Goal: Information Seeking & Learning: Learn about a topic

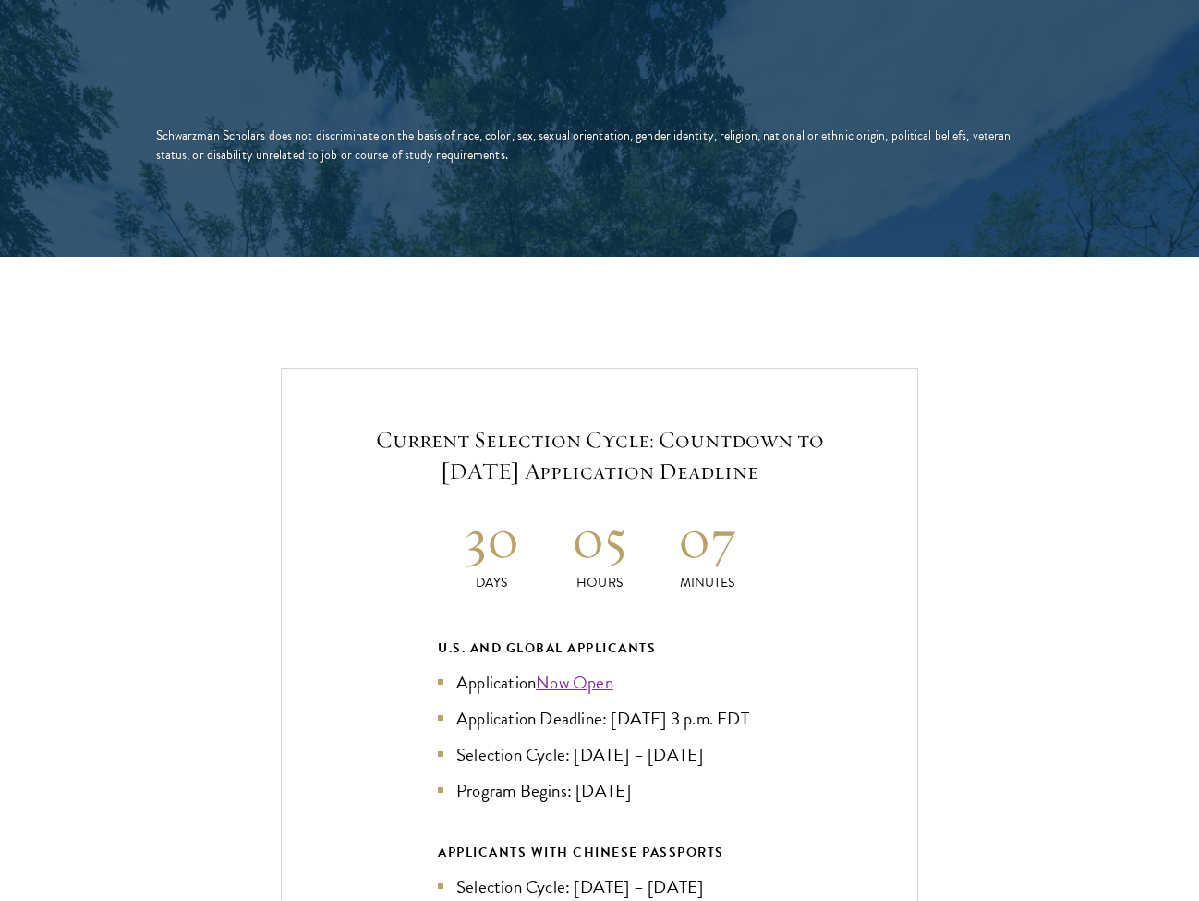
scroll to position [3736, 0]
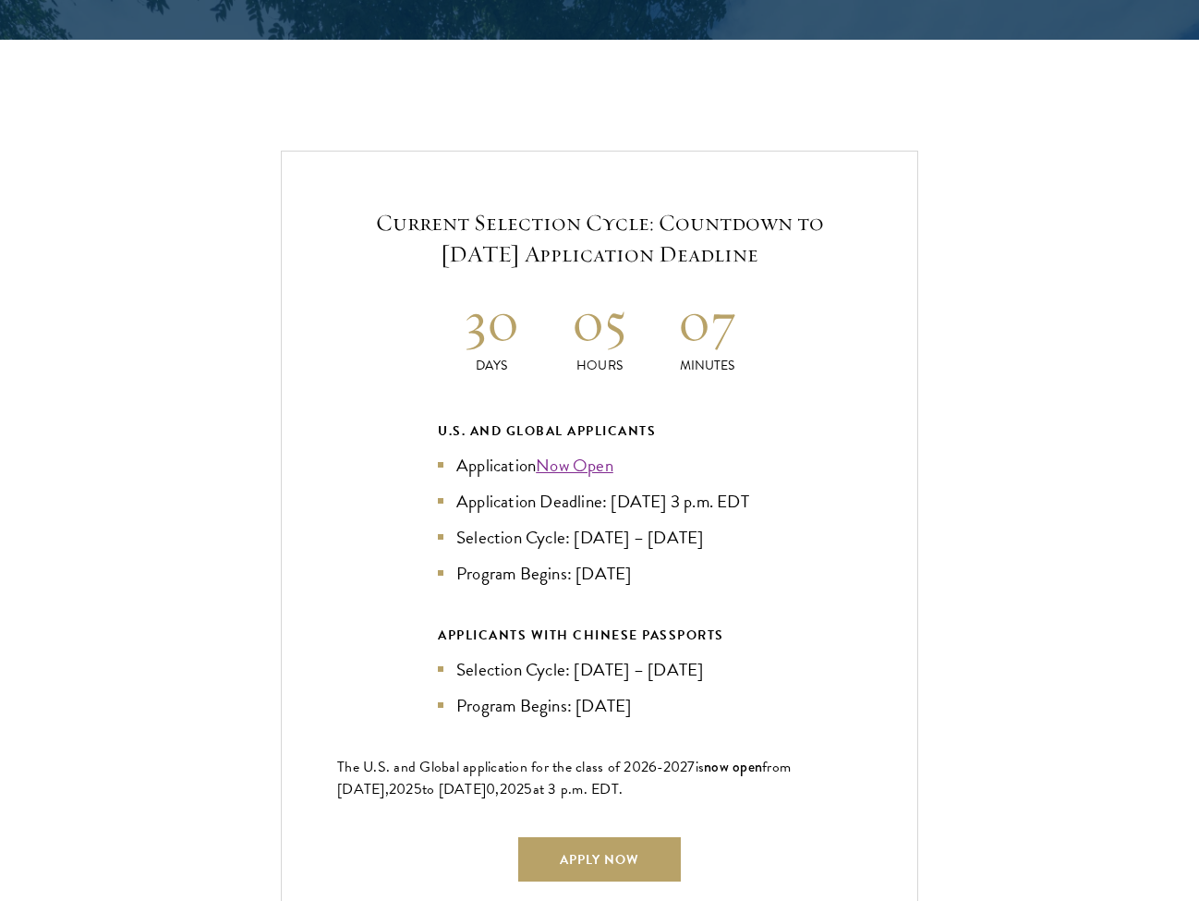
click at [851, 590] on div "Current Selection Cycle: Countdown to September 10, 2025 Application Deadline 3…" at bounding box center [599, 544] width 637 height 786
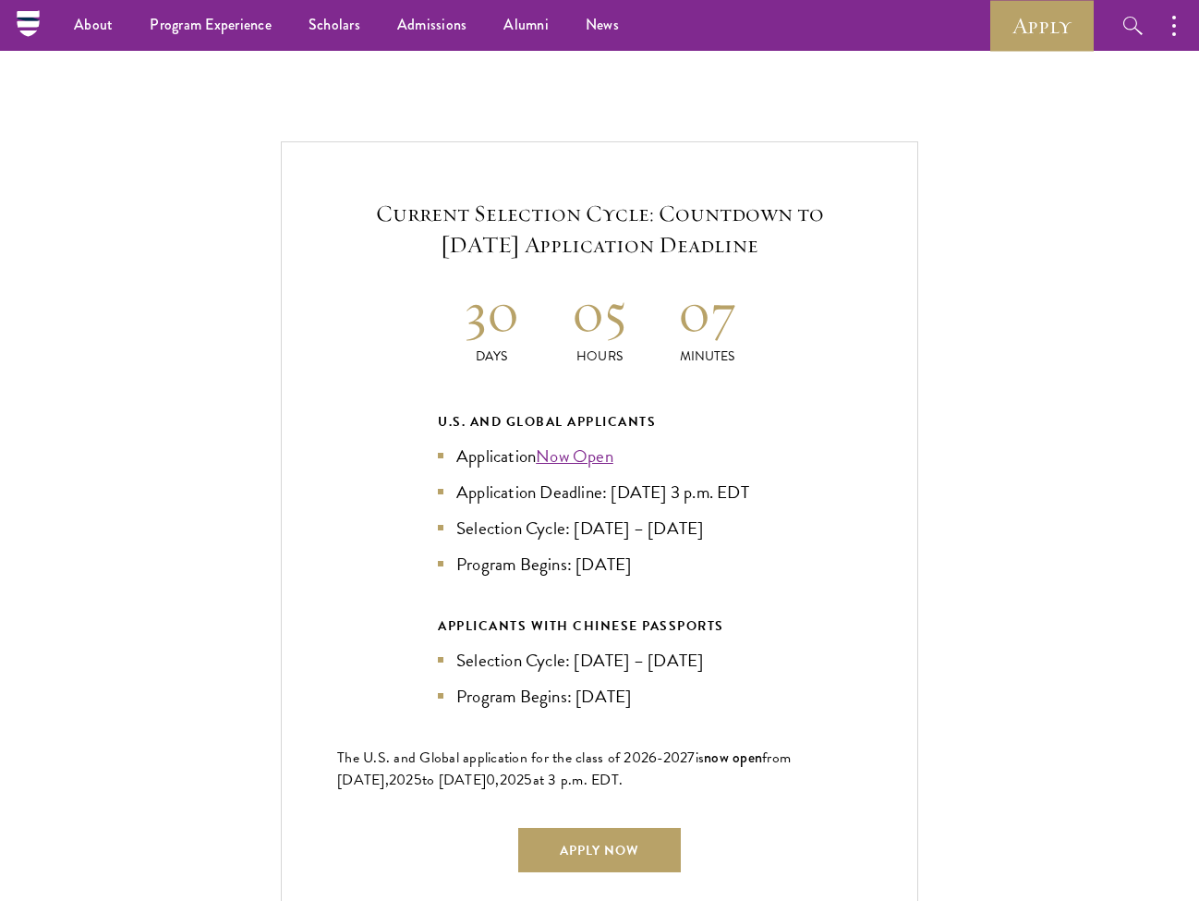
scroll to position [3745, 0]
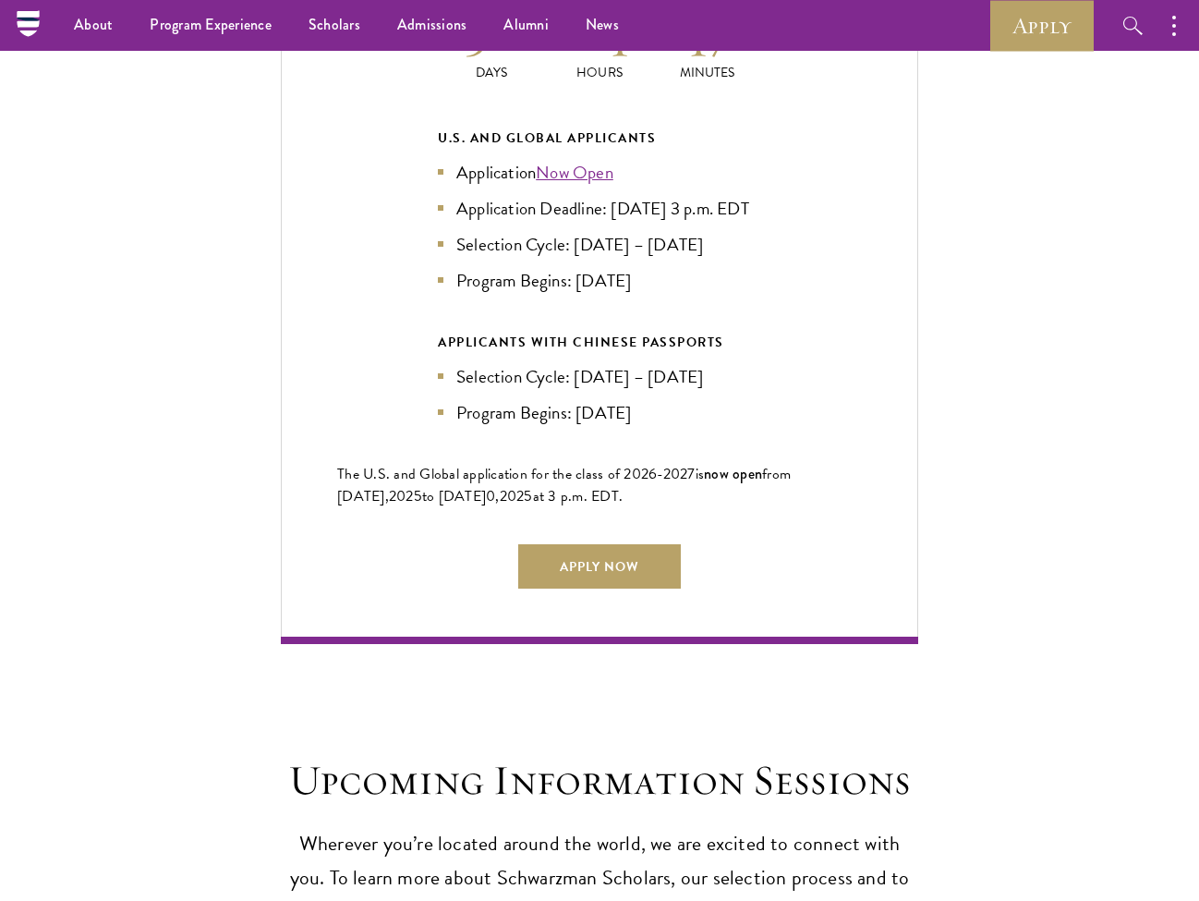
scroll to position [3650, 0]
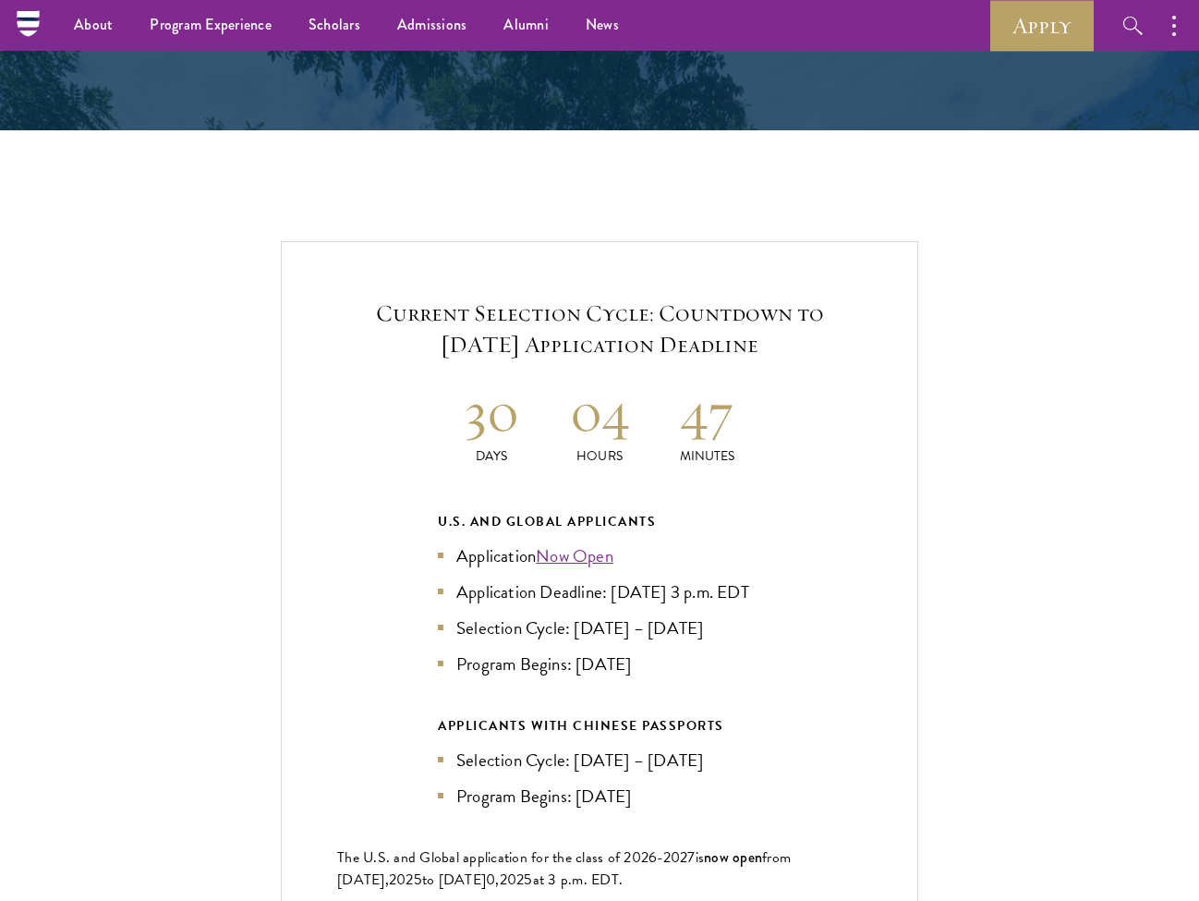
click at [608, 542] on link "Now Open" at bounding box center [575, 555] width 78 height 27
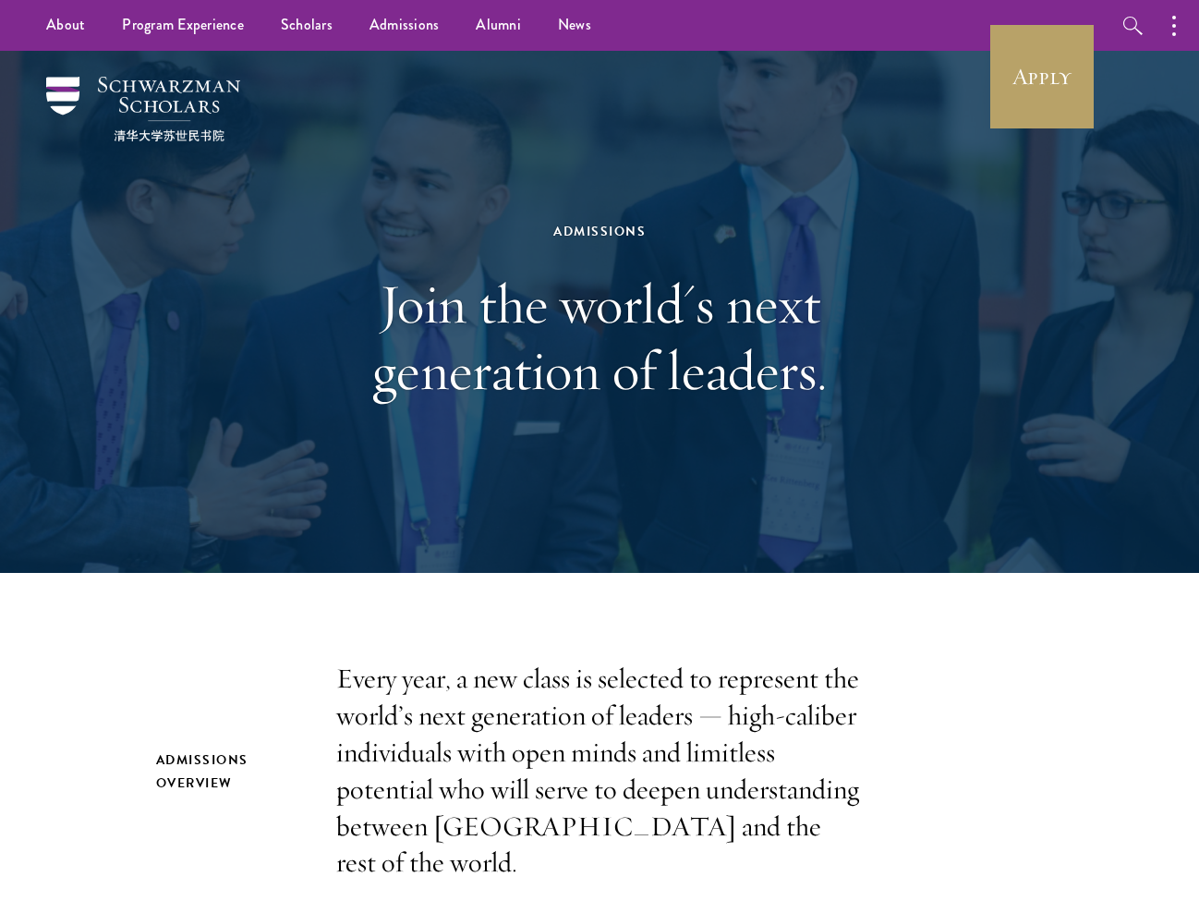
scroll to position [0, 0]
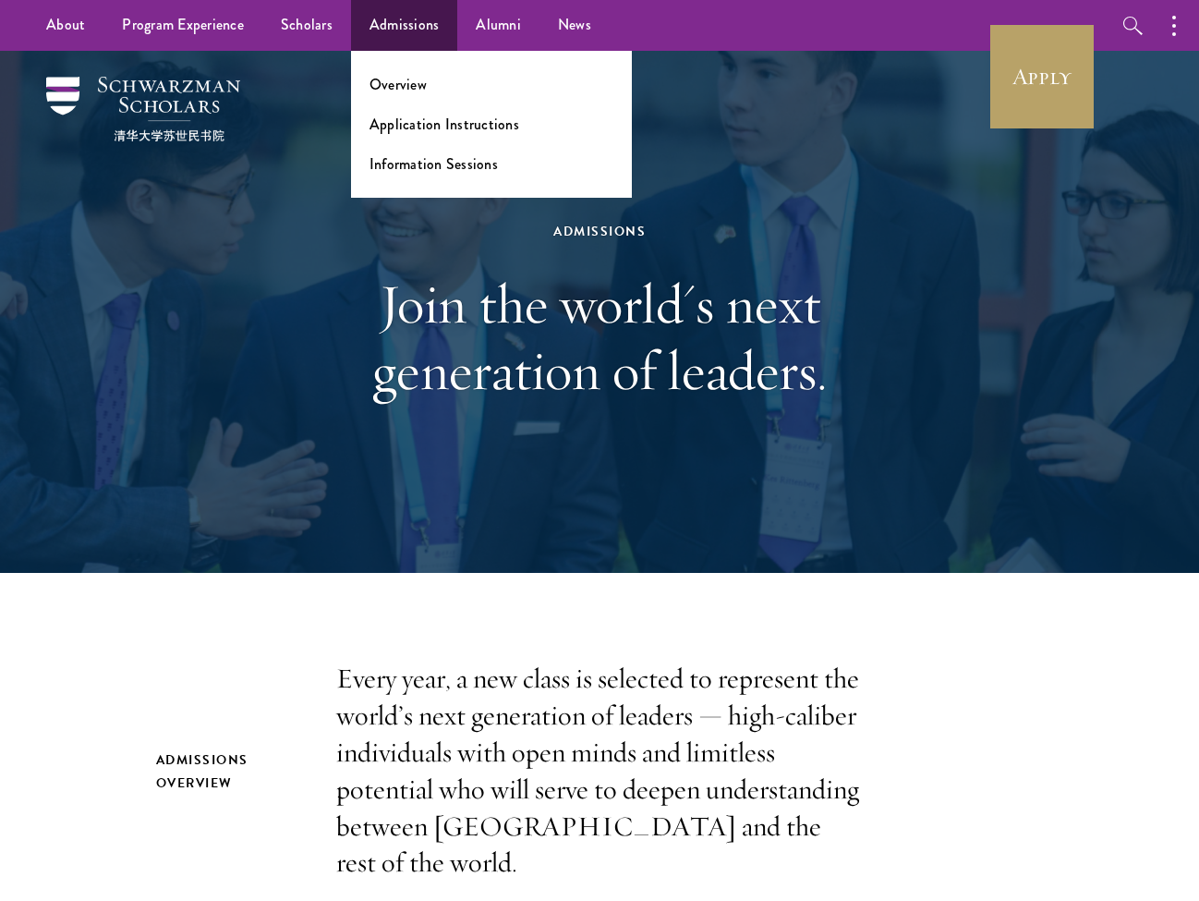
click at [378, 17] on link "Admissions" at bounding box center [404, 25] width 107 height 51
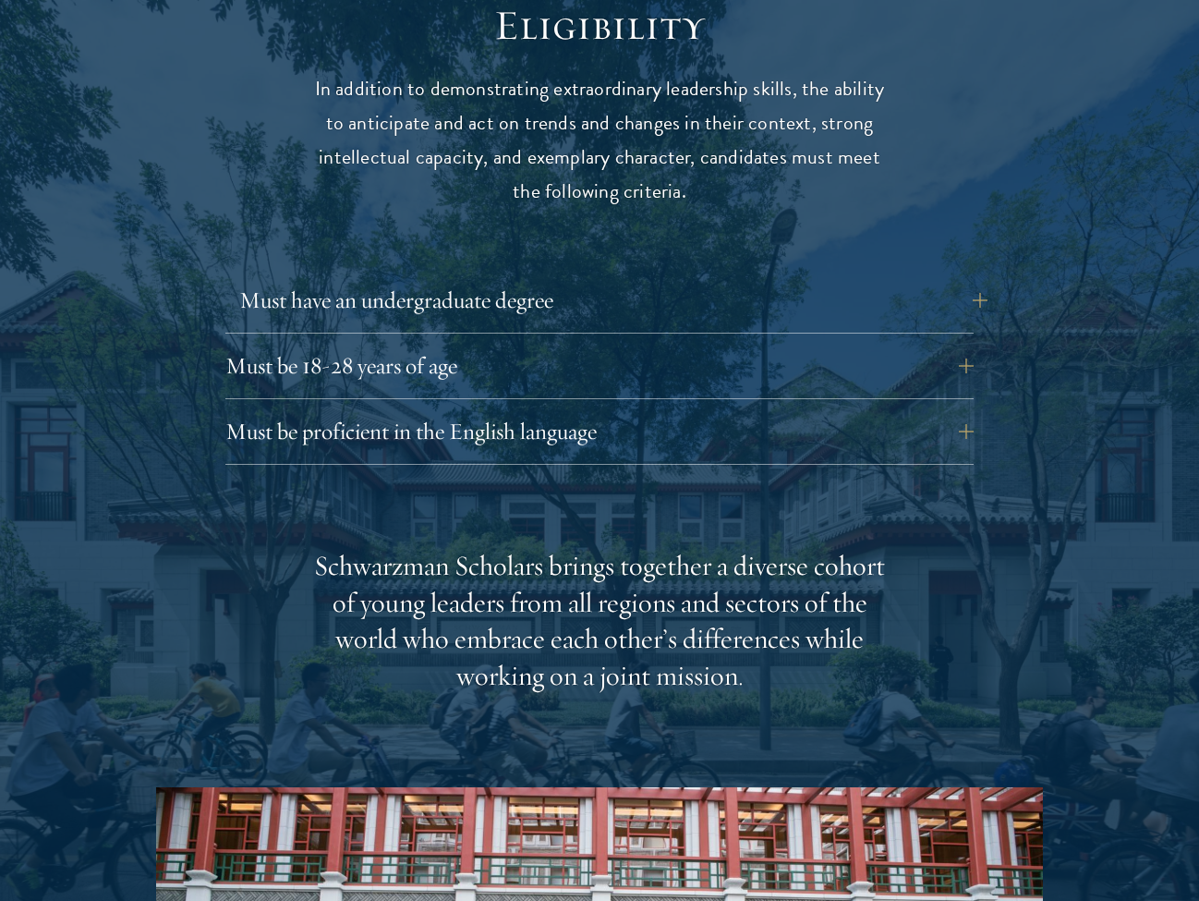
scroll to position [2493, 0]
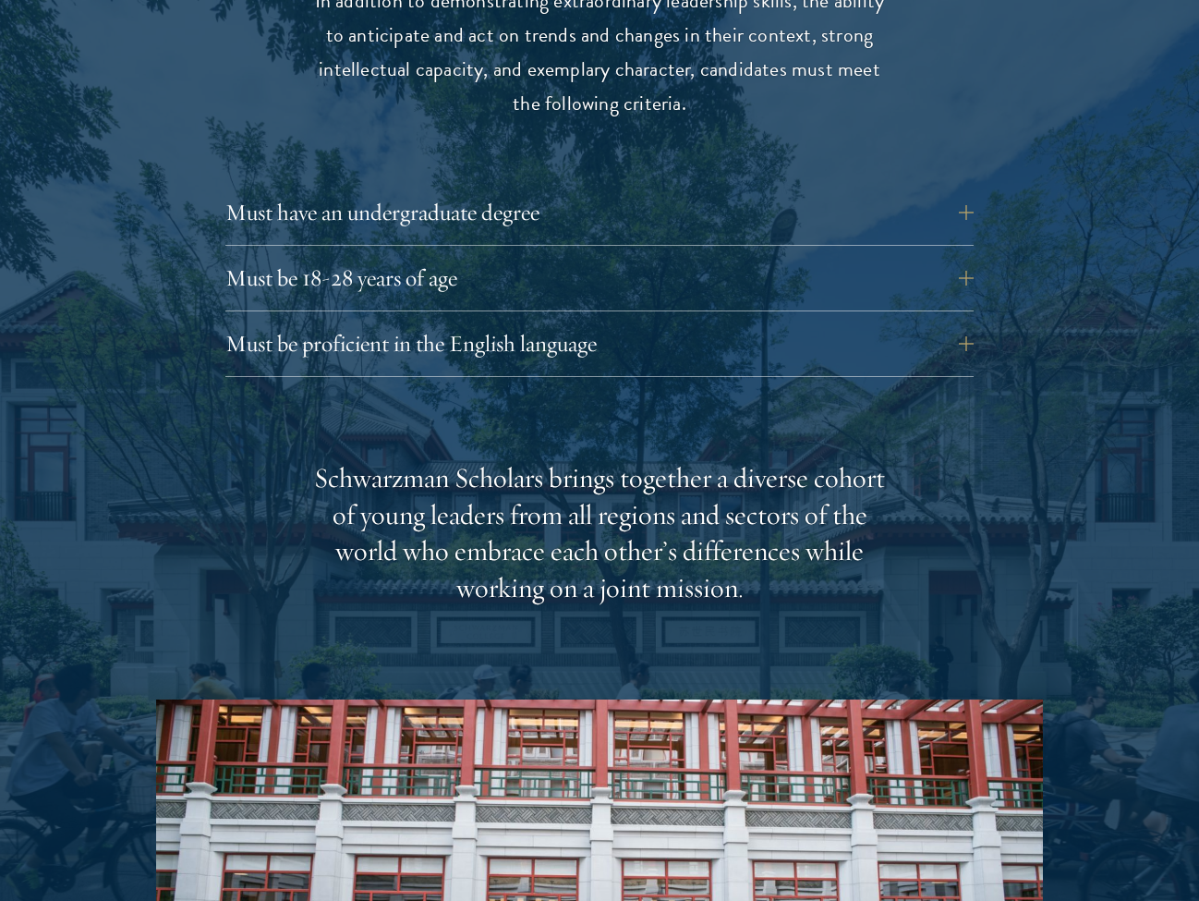
click at [531, 321] on div "Must be proficient in the English language Applicants must demonstrate strong E…" at bounding box center [599, 348] width 748 height 55
click at [539, 321] on button "Must be proficient in the English language" at bounding box center [613, 343] width 748 height 44
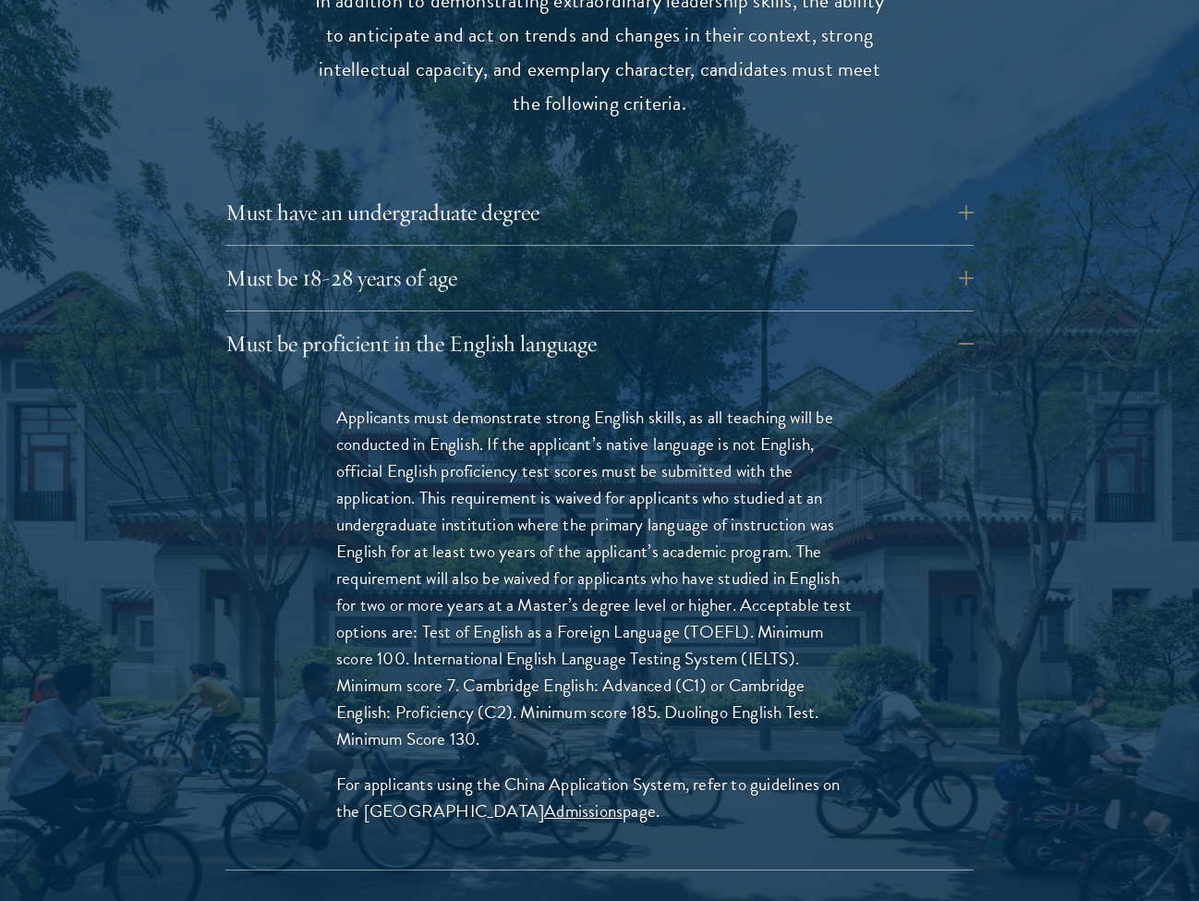
click at [544, 797] on link "Admissions" at bounding box center [583, 810] width 79 height 27
click at [424, 321] on button "Must be proficient in the English language" at bounding box center [613, 343] width 748 height 44
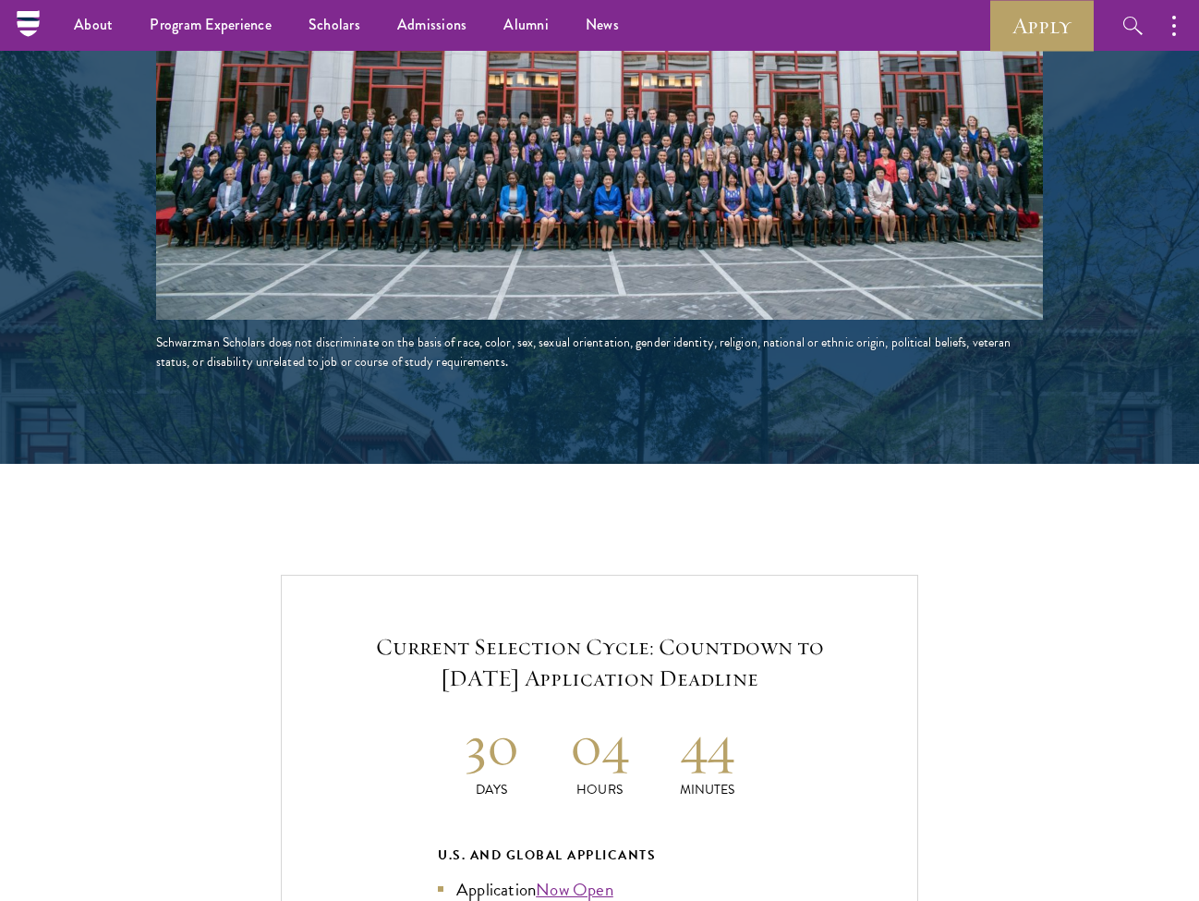
scroll to position [3429, 0]
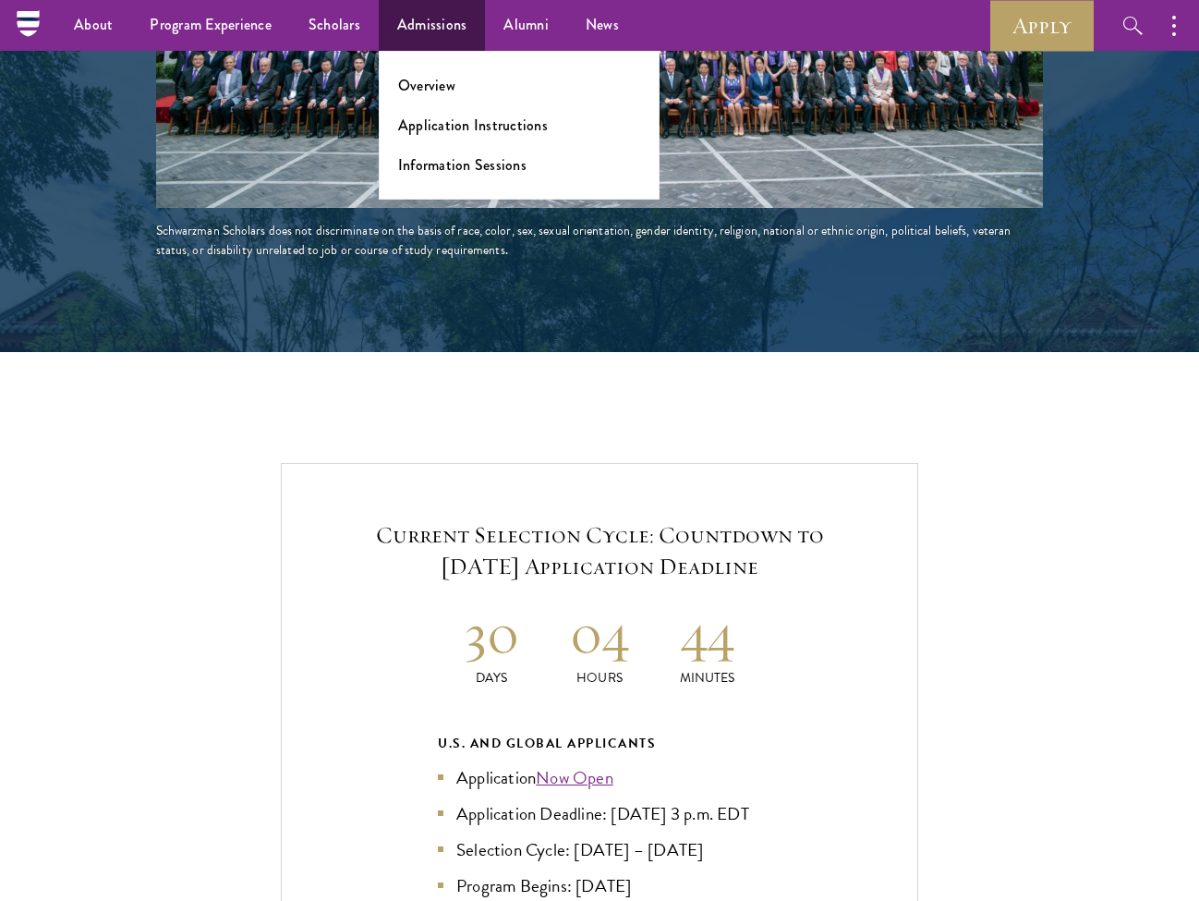
click at [420, 38] on link "Admissions" at bounding box center [432, 25] width 107 height 51
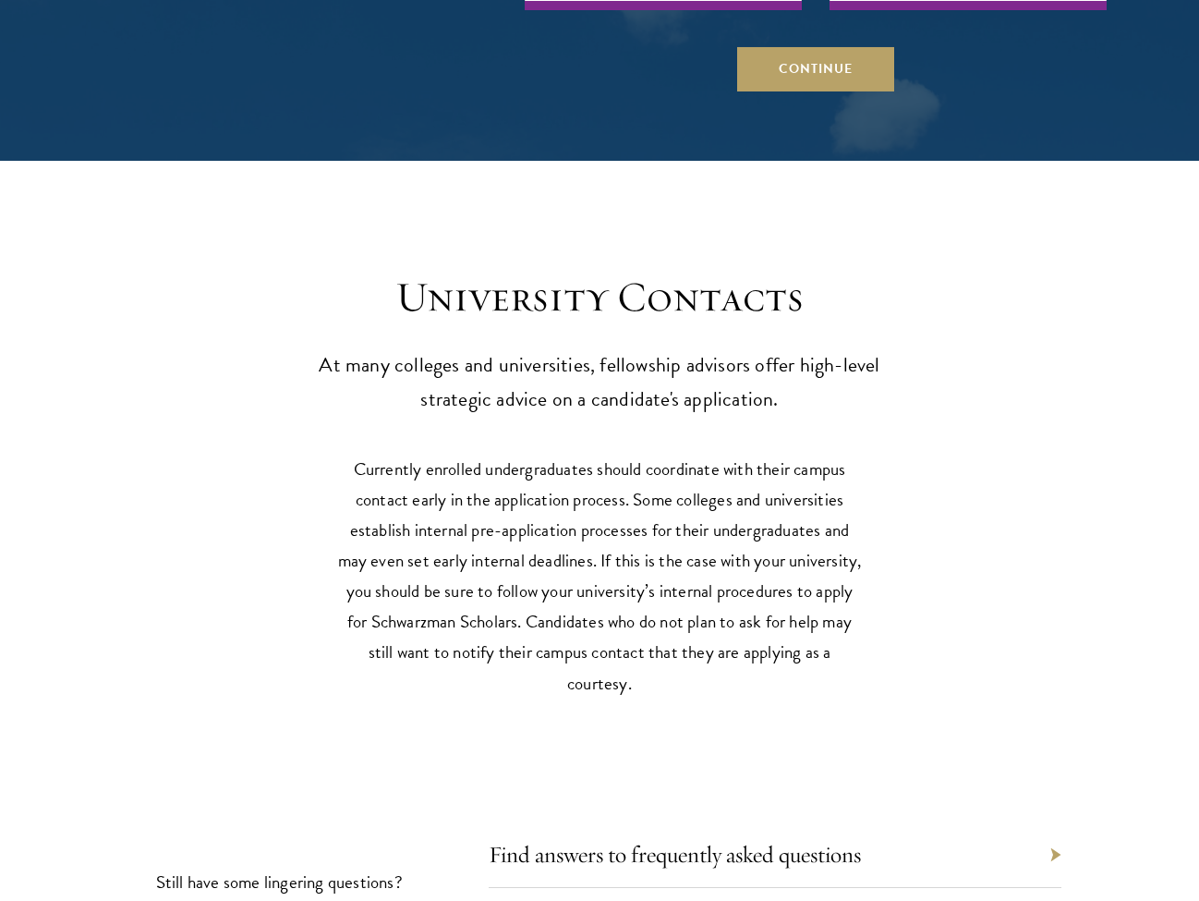
scroll to position [8628, 0]
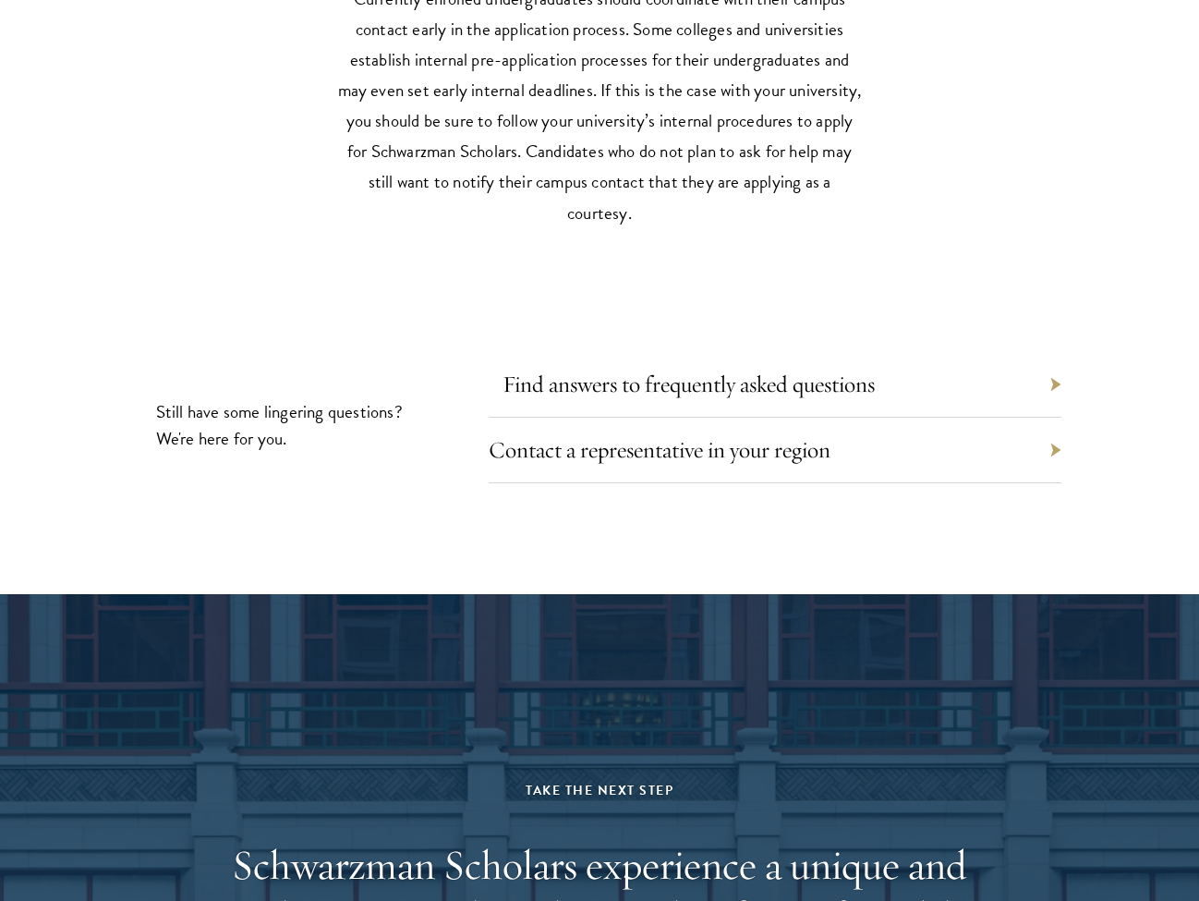
click at [557, 369] on link "Find answers to frequently asked questions" at bounding box center [688, 383] width 372 height 29
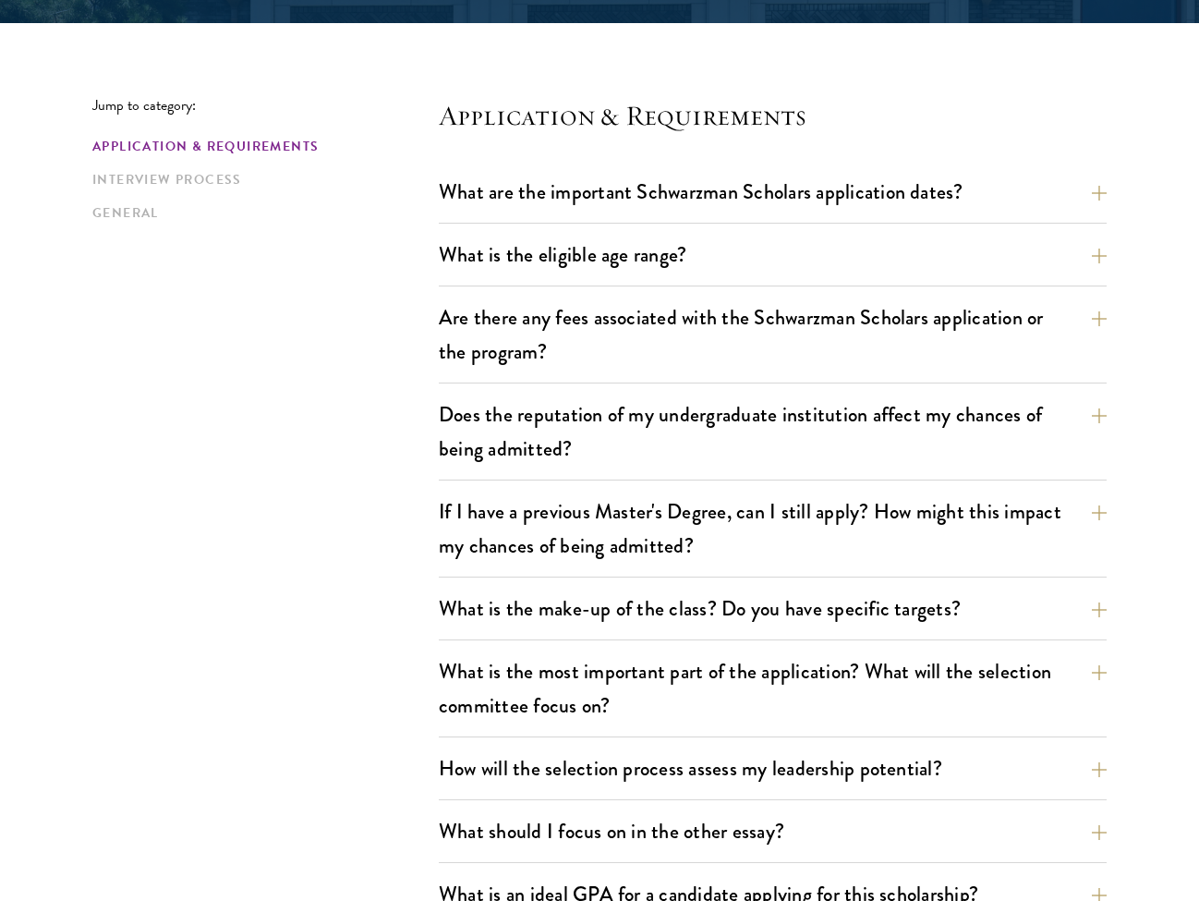
scroll to position [448, 0]
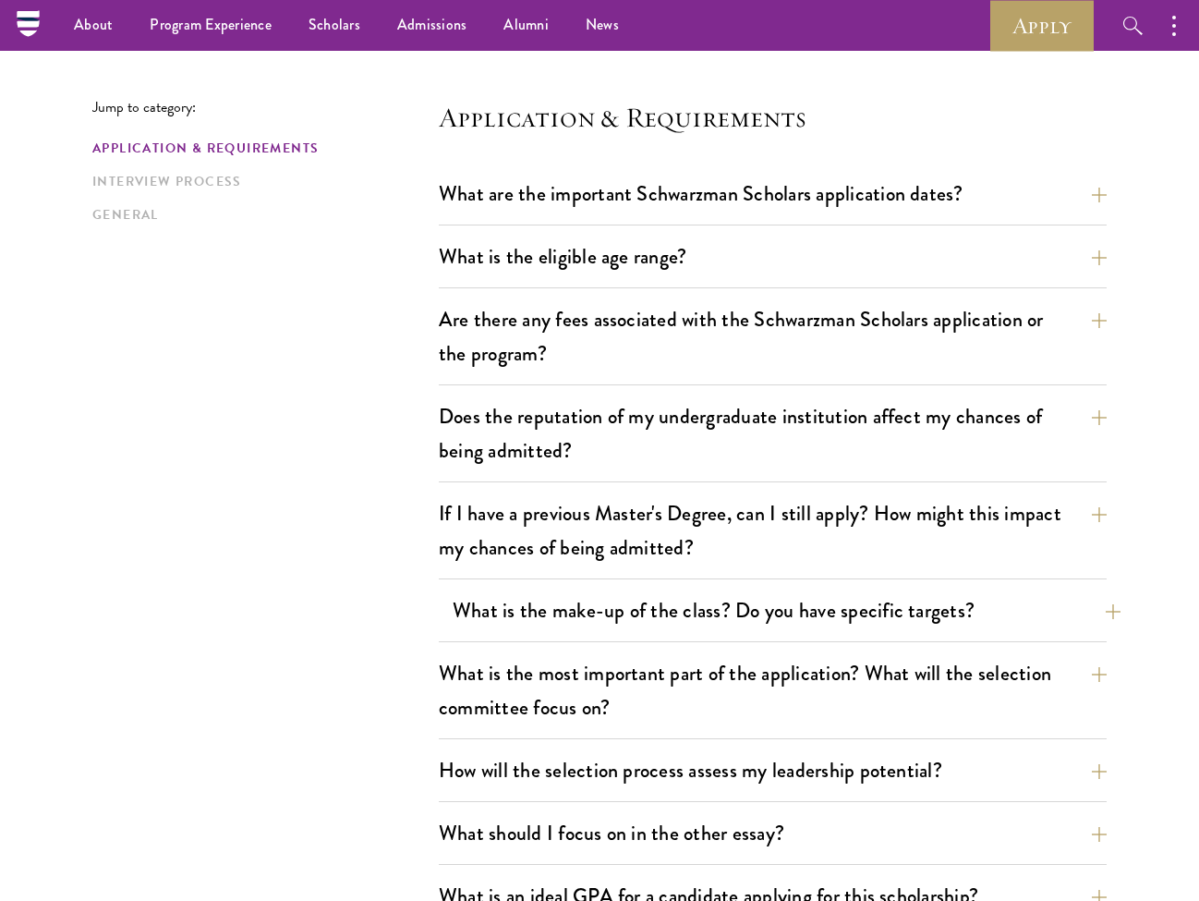
click at [611, 608] on button "What is the make-up of the class? Do you have specific targets?" at bounding box center [787, 610] width 668 height 42
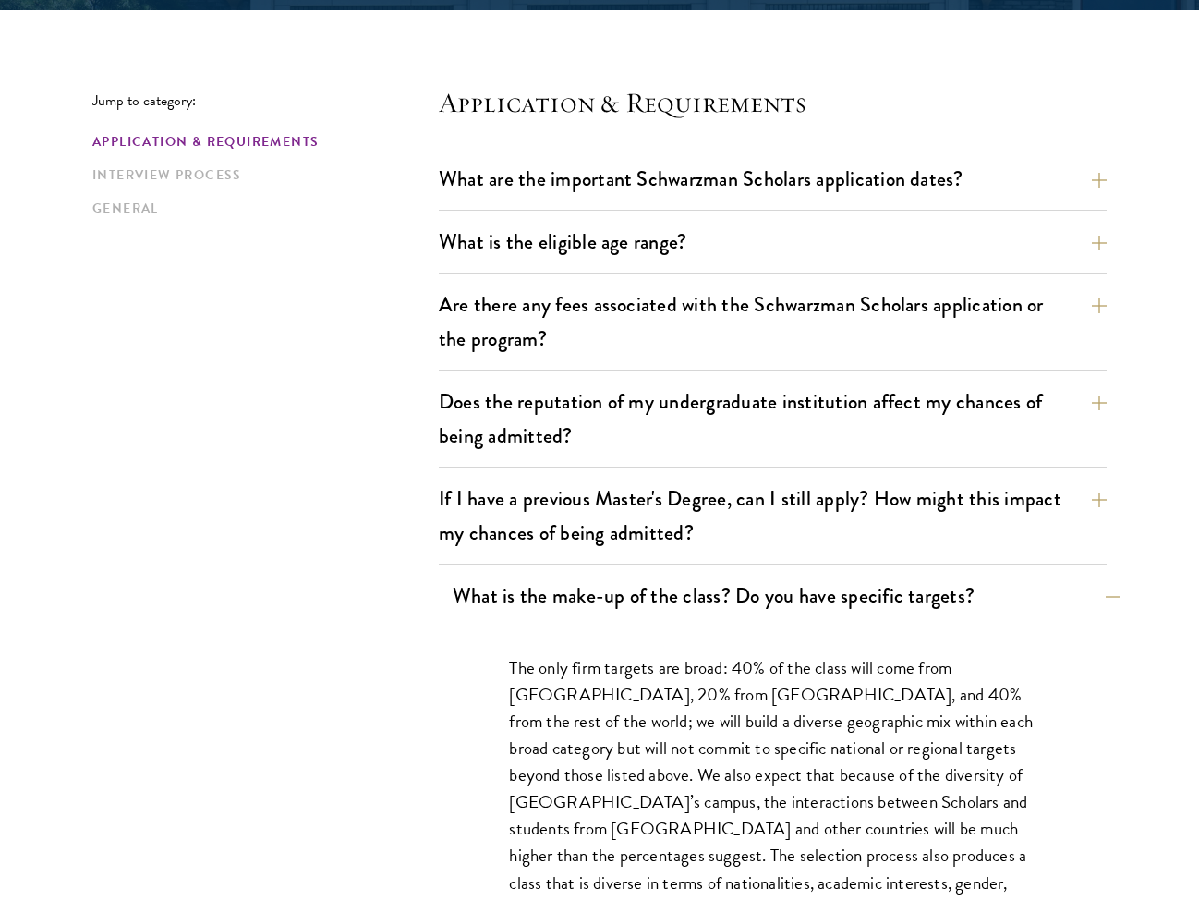
scroll to position [466, 1]
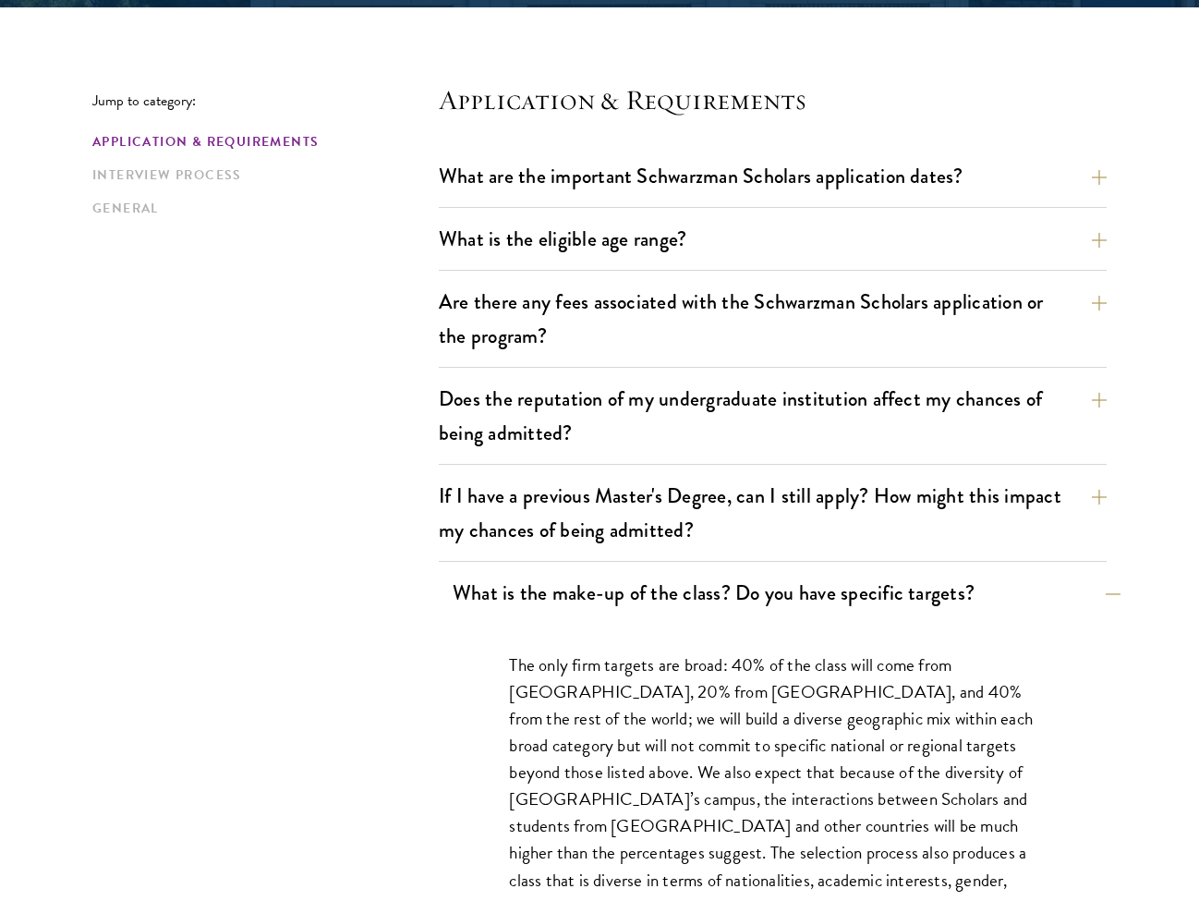
click at [611, 576] on button "What is the make-up of the class? Do you have specific targets?" at bounding box center [787, 593] width 668 height 42
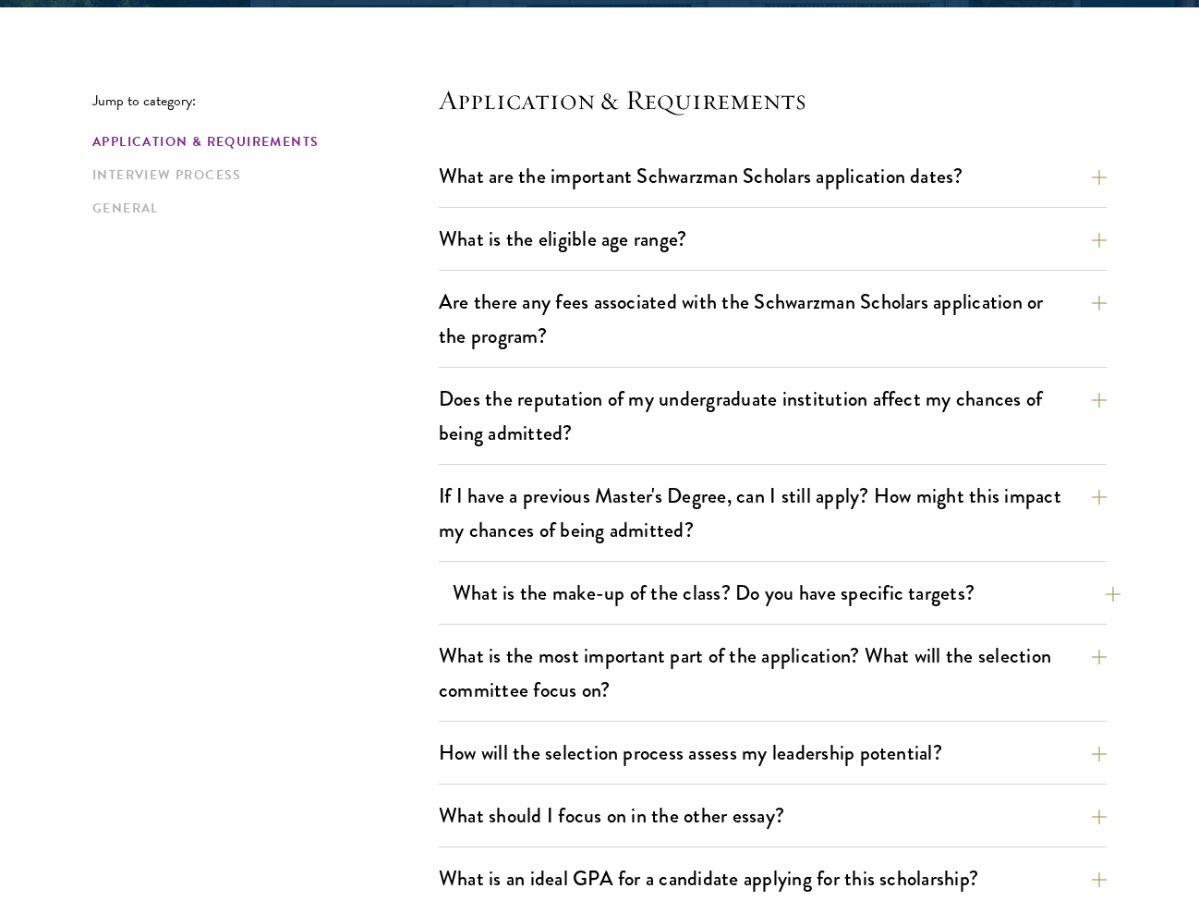
scroll to position [465, 0]
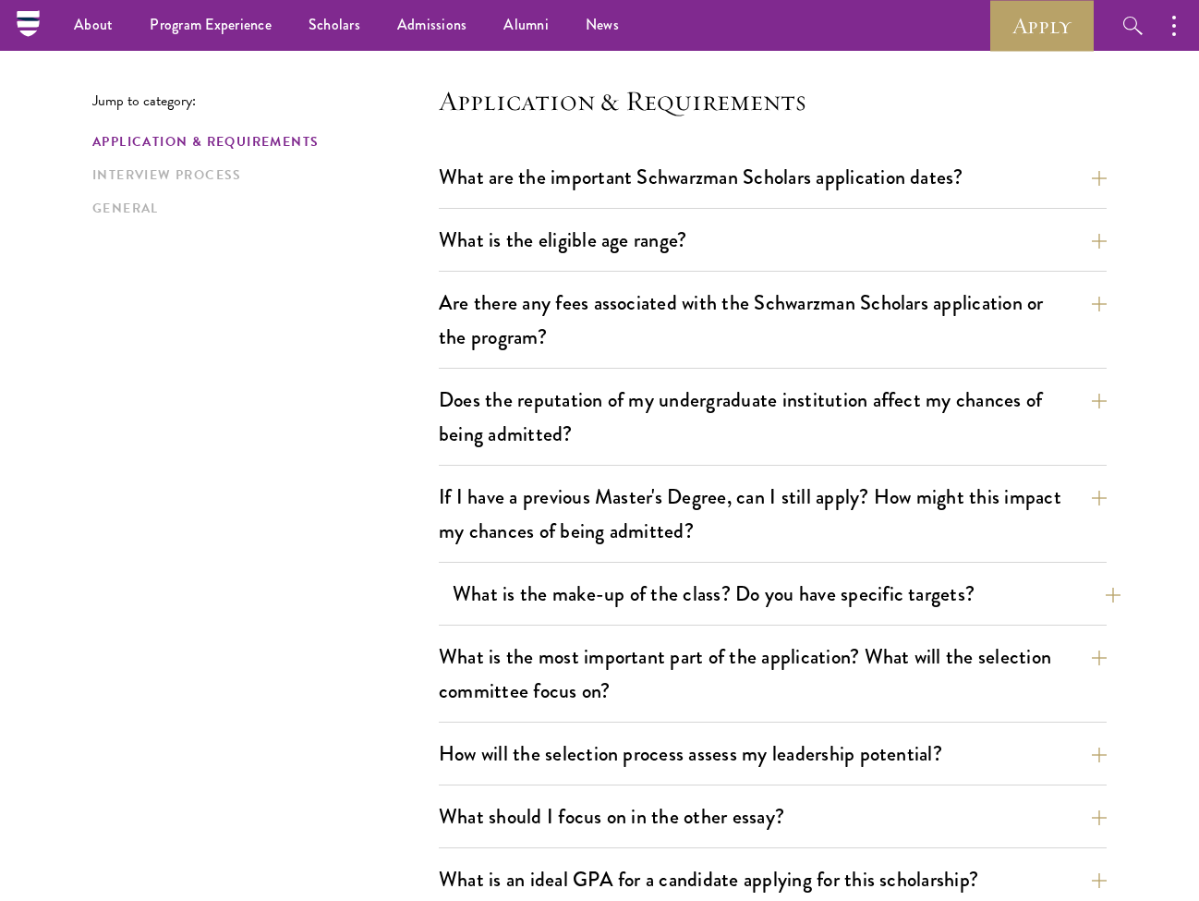
click at [611, 576] on button "What is the make-up of the class? Do you have specific targets?" at bounding box center [787, 594] width 668 height 42
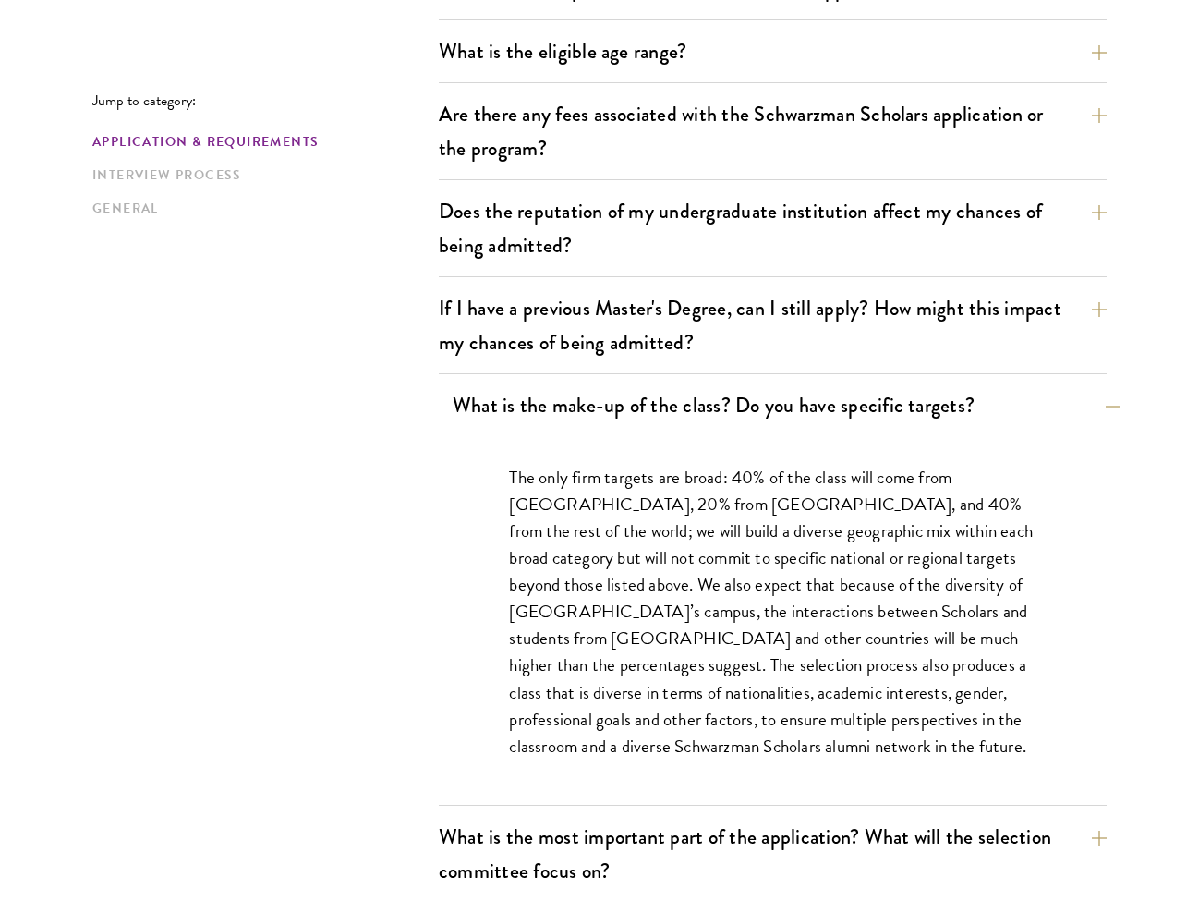
click at [542, 398] on button "What is the make-up of the class? Do you have specific targets?" at bounding box center [787, 405] width 668 height 42
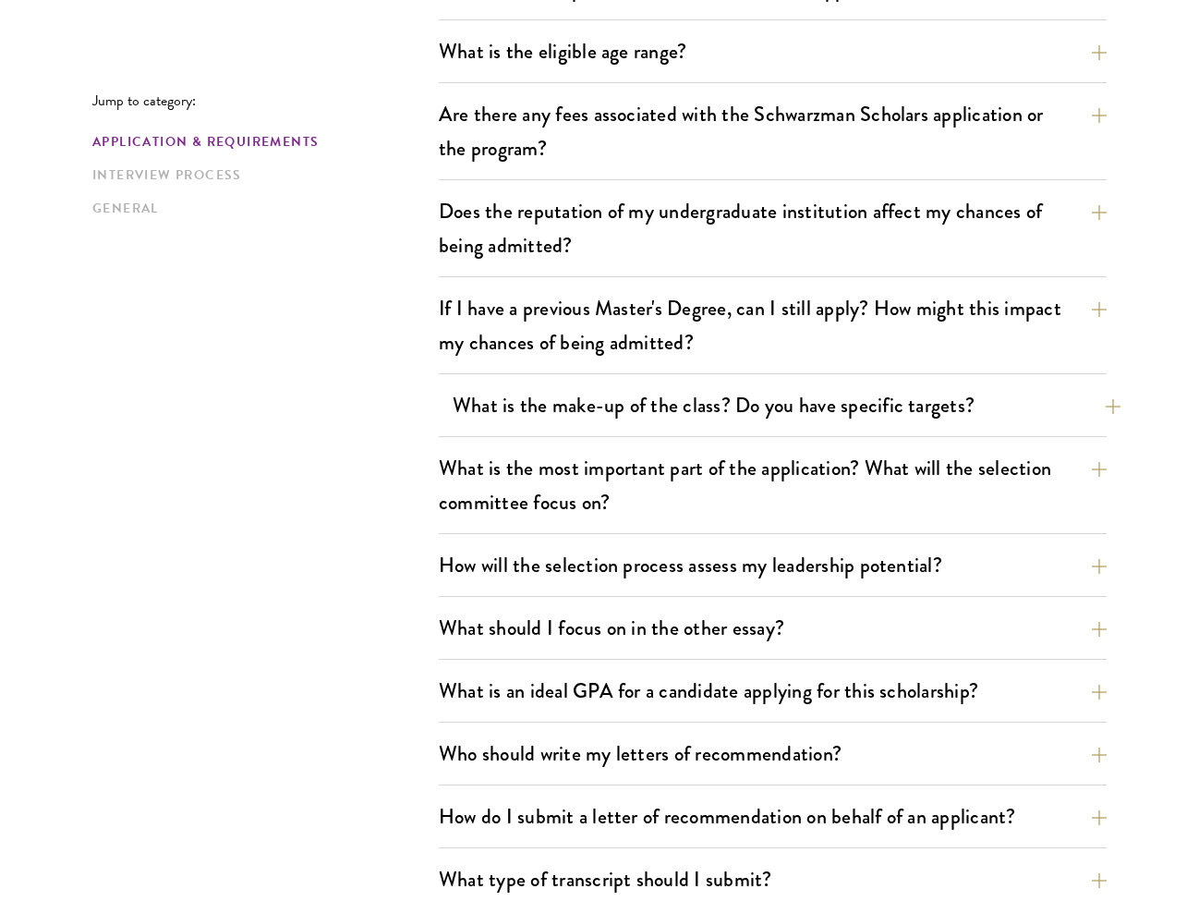
scroll to position [656, 0]
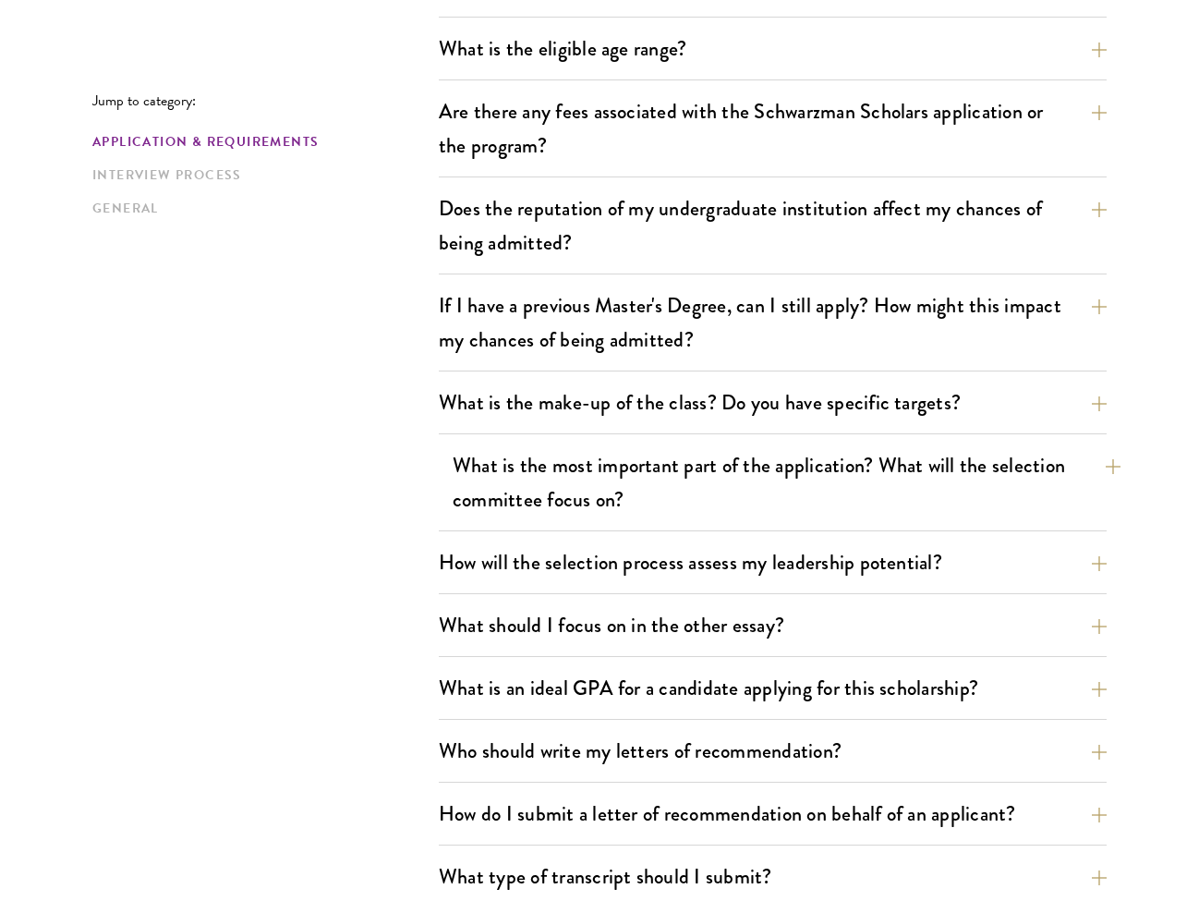
click at [495, 446] on button "What is the most important part of the application? What will the selection com…" at bounding box center [787, 482] width 668 height 76
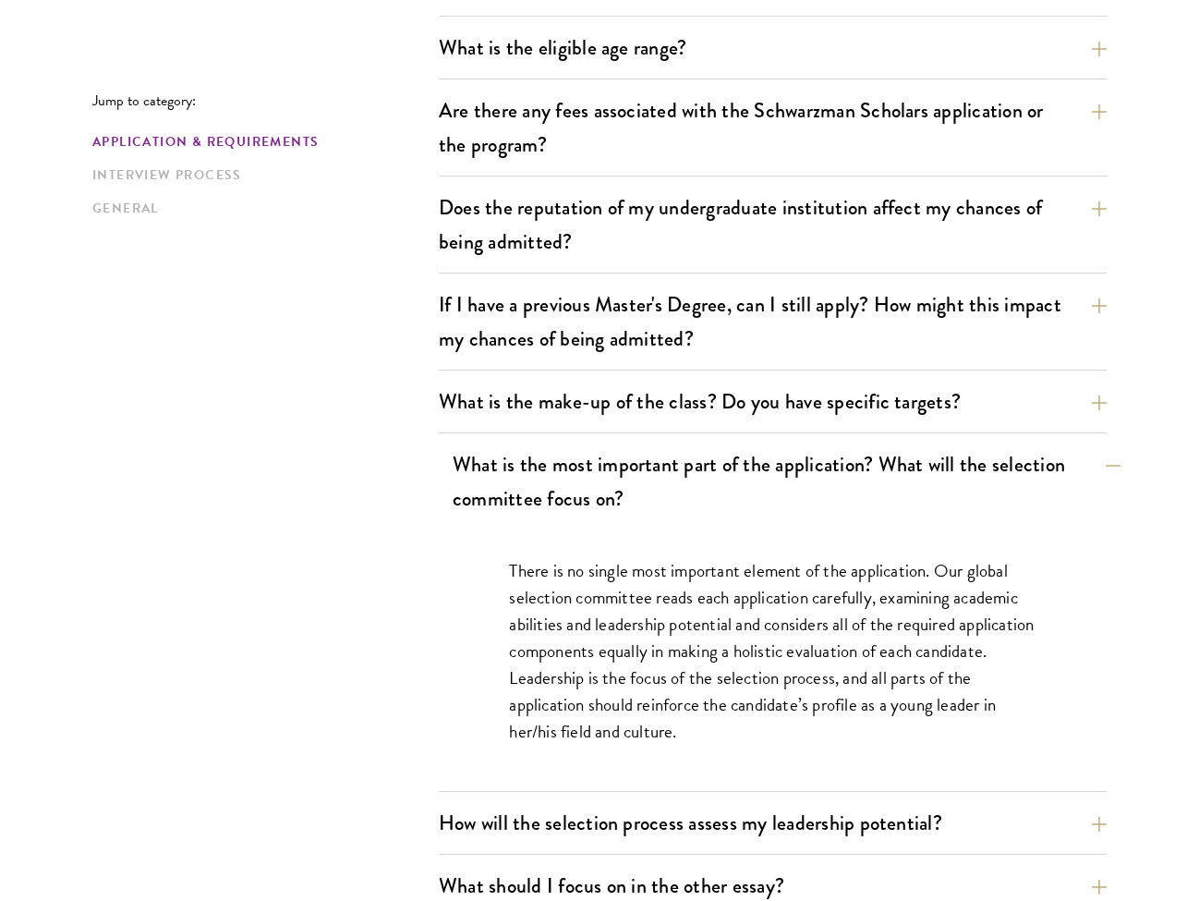
click at [495, 446] on button "What is the most important part of the application? What will the selection com…" at bounding box center [787, 481] width 668 height 76
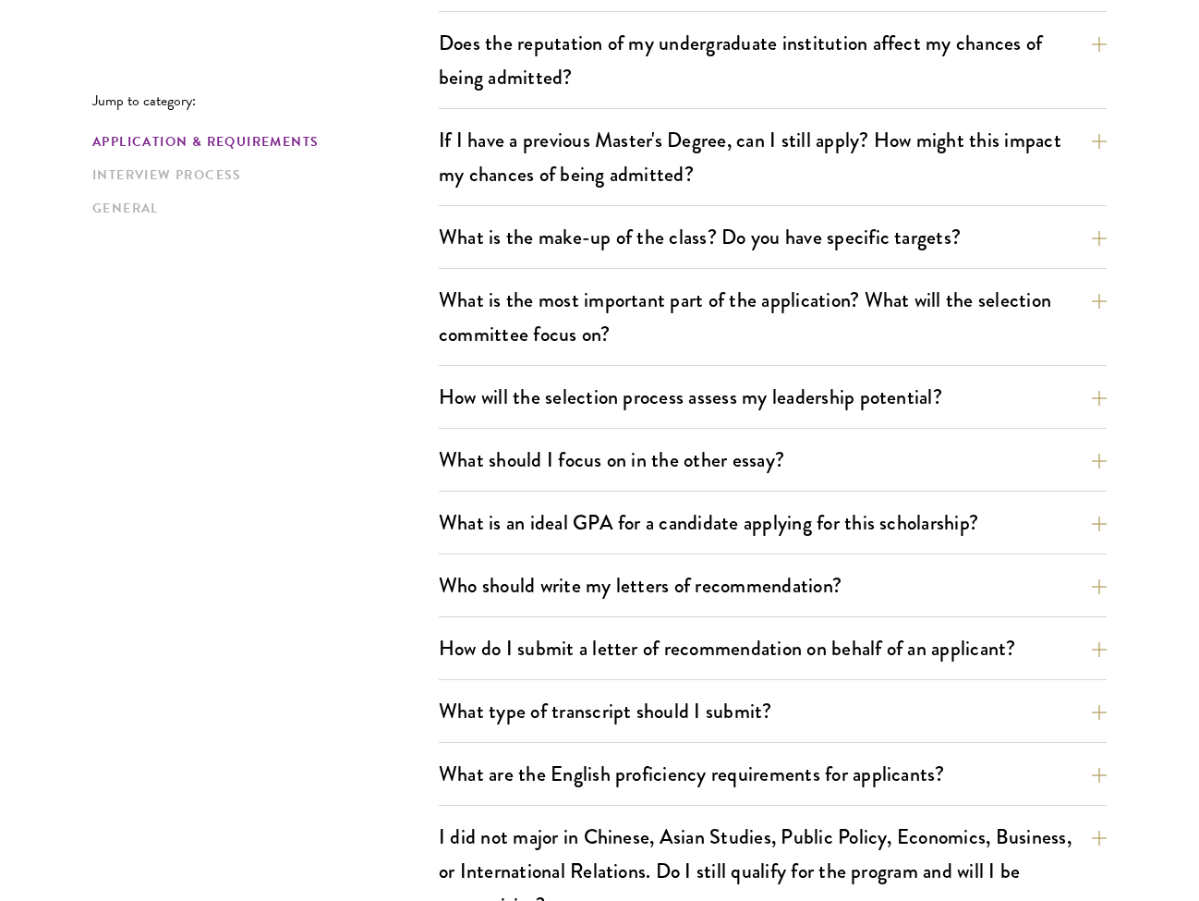
scroll to position [853, 0]
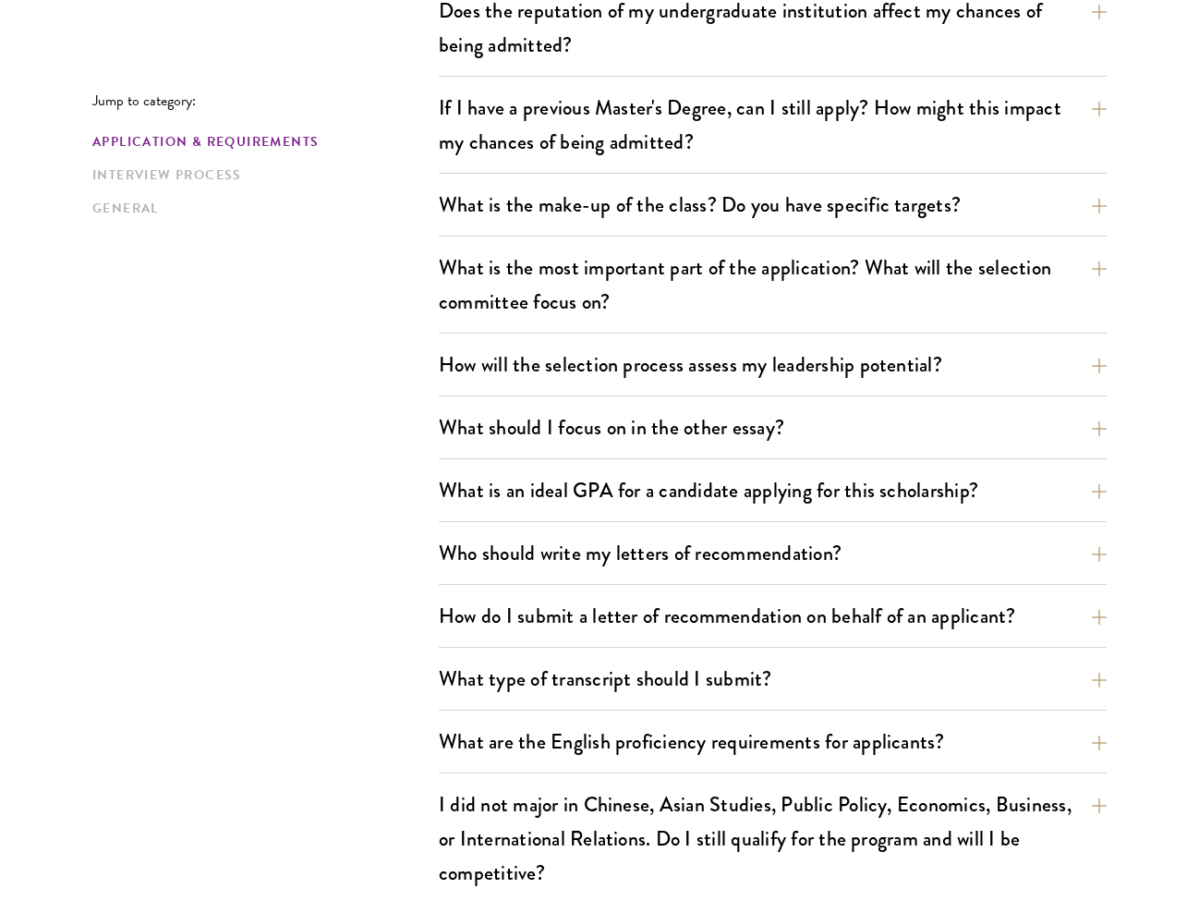
drag, startPoint x: 577, startPoint y: 737, endPoint x: 563, endPoint y: 708, distance: 31.8
click at [577, 737] on button "What are the English proficiency requirements for applicants?" at bounding box center [773, 741] width 668 height 42
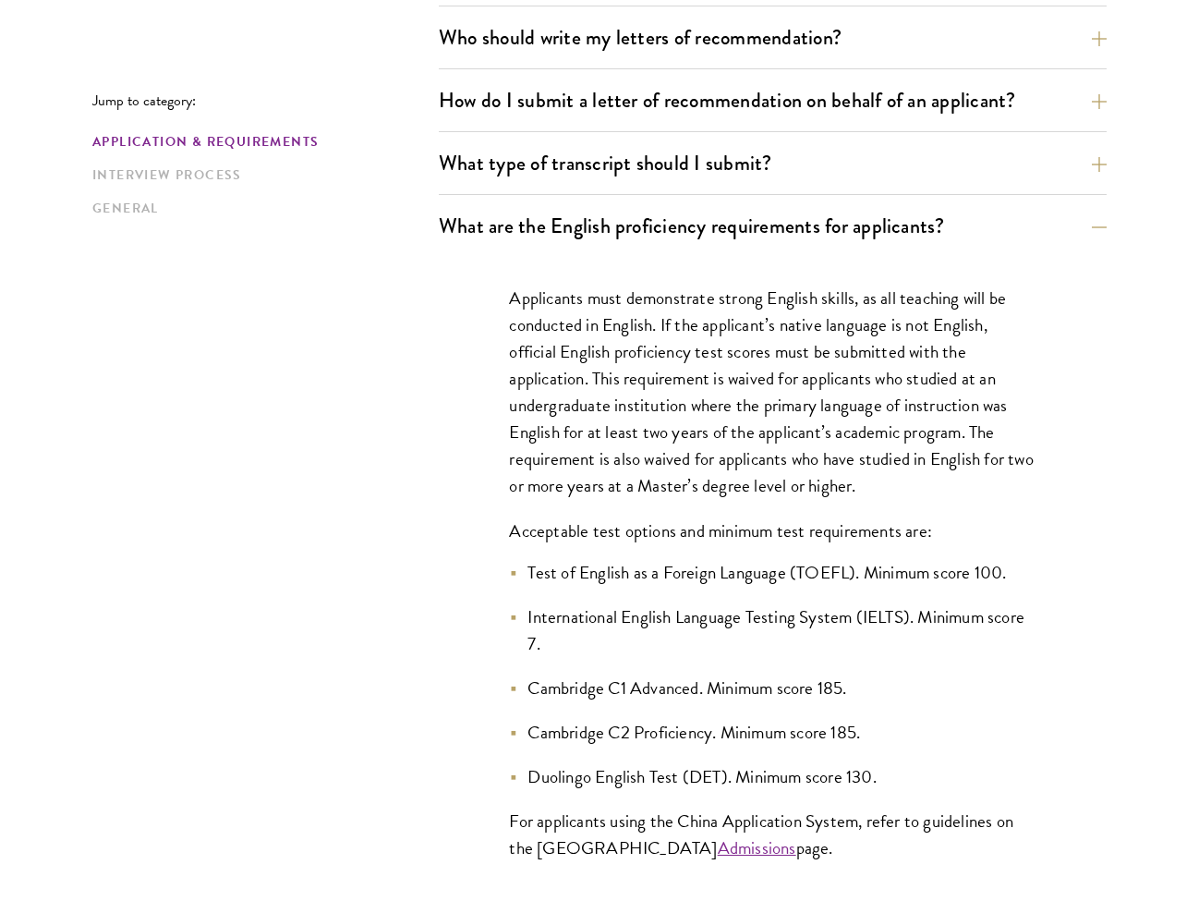
scroll to position [1374, 0]
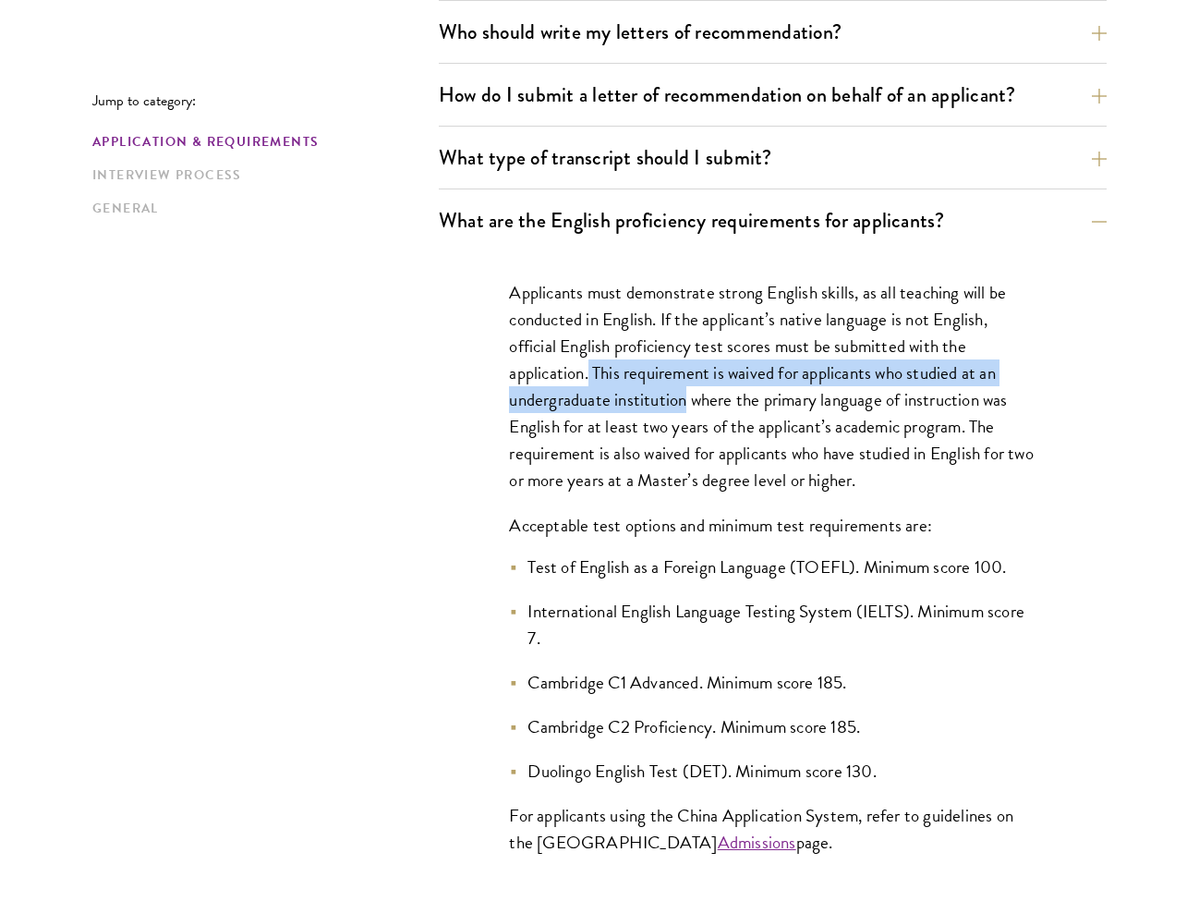
drag, startPoint x: 591, startPoint y: 369, endPoint x: 683, endPoint y: 393, distance: 94.5
click at [684, 393] on p "Applicants must demonstrate strong English skills, as all teaching will be cond…" at bounding box center [772, 386] width 527 height 215
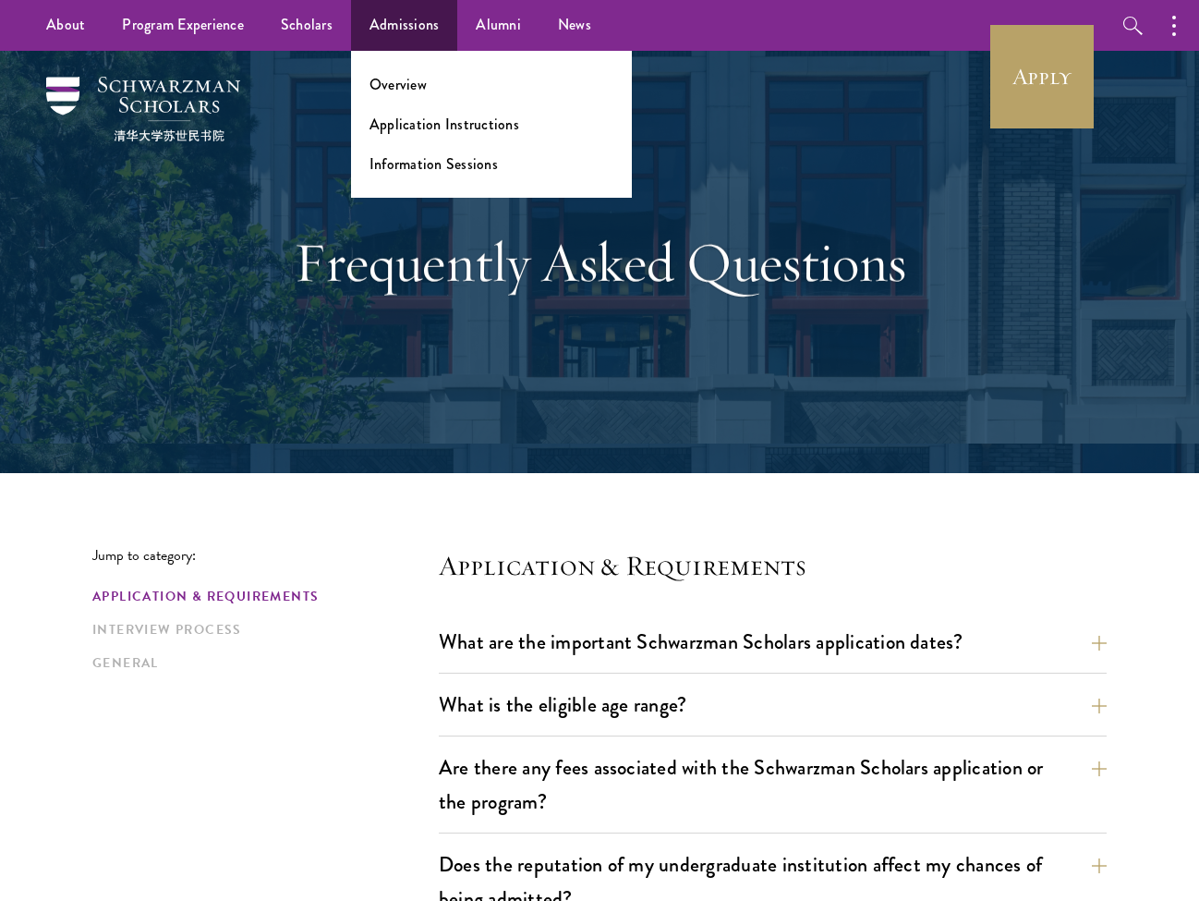
scroll to position [0, 0]
click at [430, 33] on link "Admissions" at bounding box center [404, 25] width 107 height 51
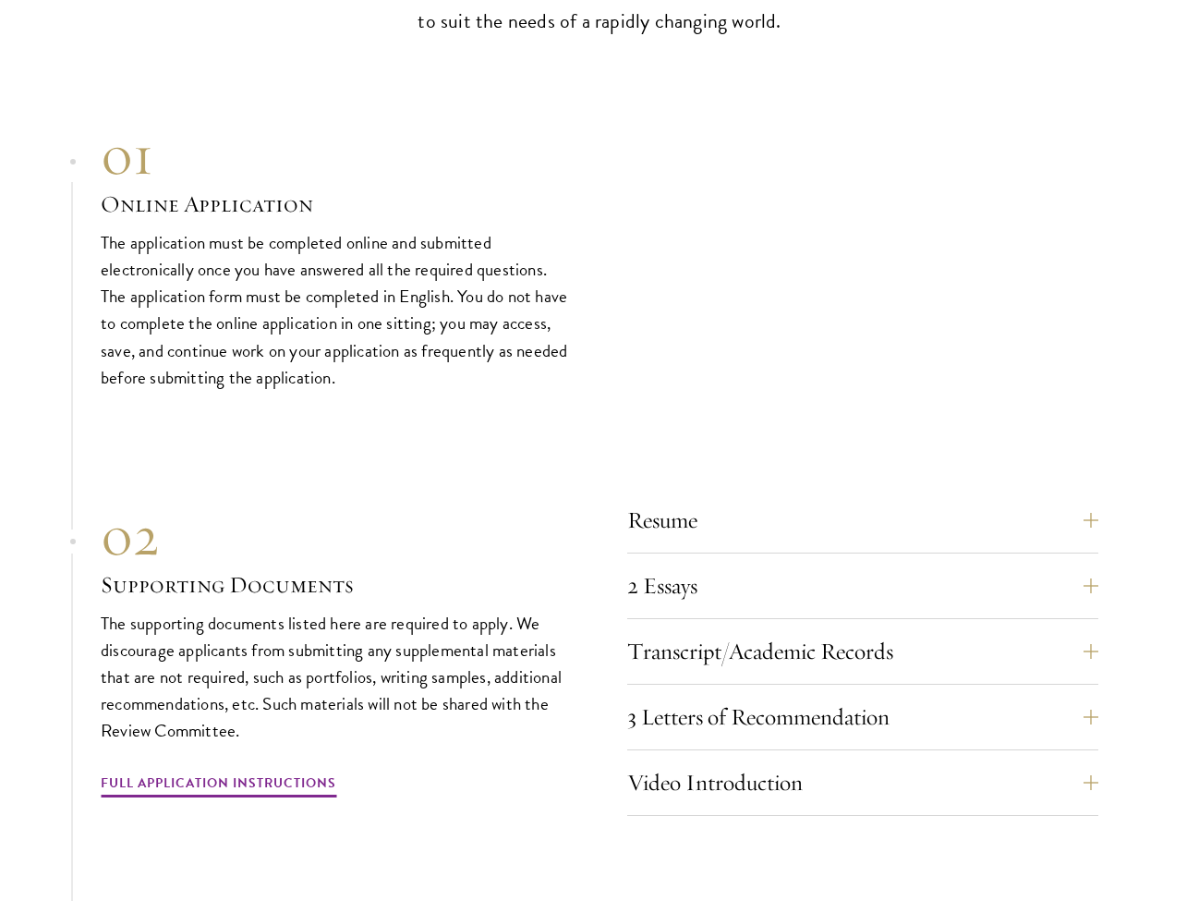
scroll to position [5938, 0]
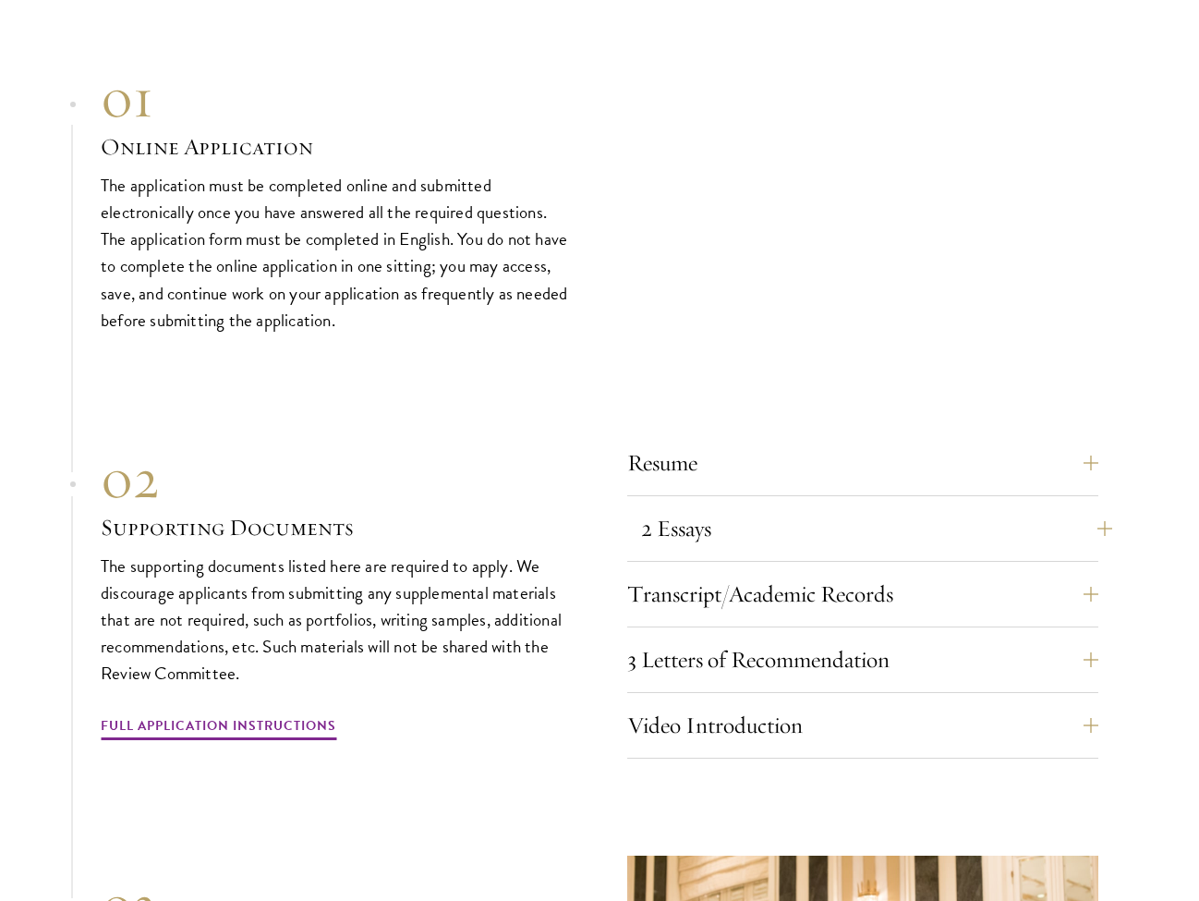
click at [728, 506] on button "2 Essays" at bounding box center [876, 528] width 471 height 44
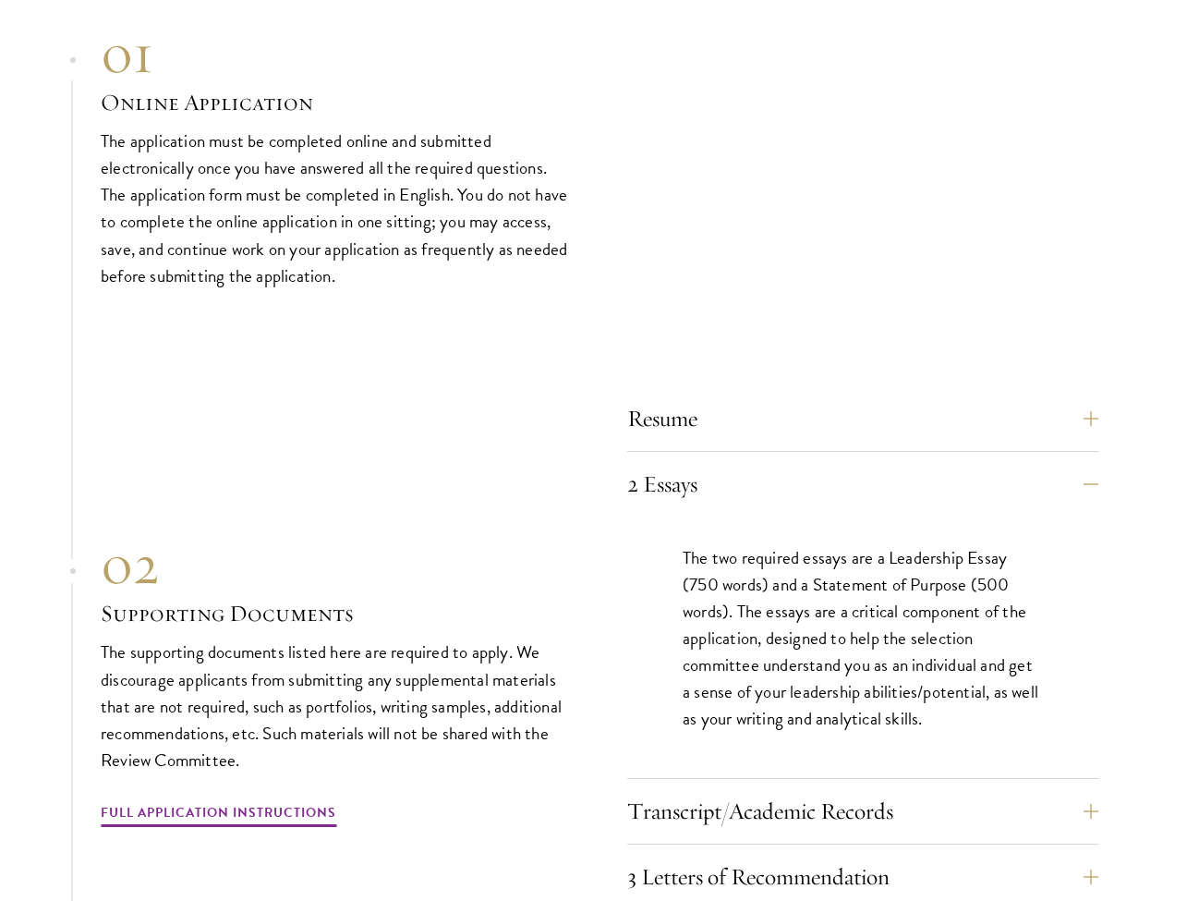
scroll to position [5985, 0]
